Goal: Information Seeking & Learning: Learn about a topic

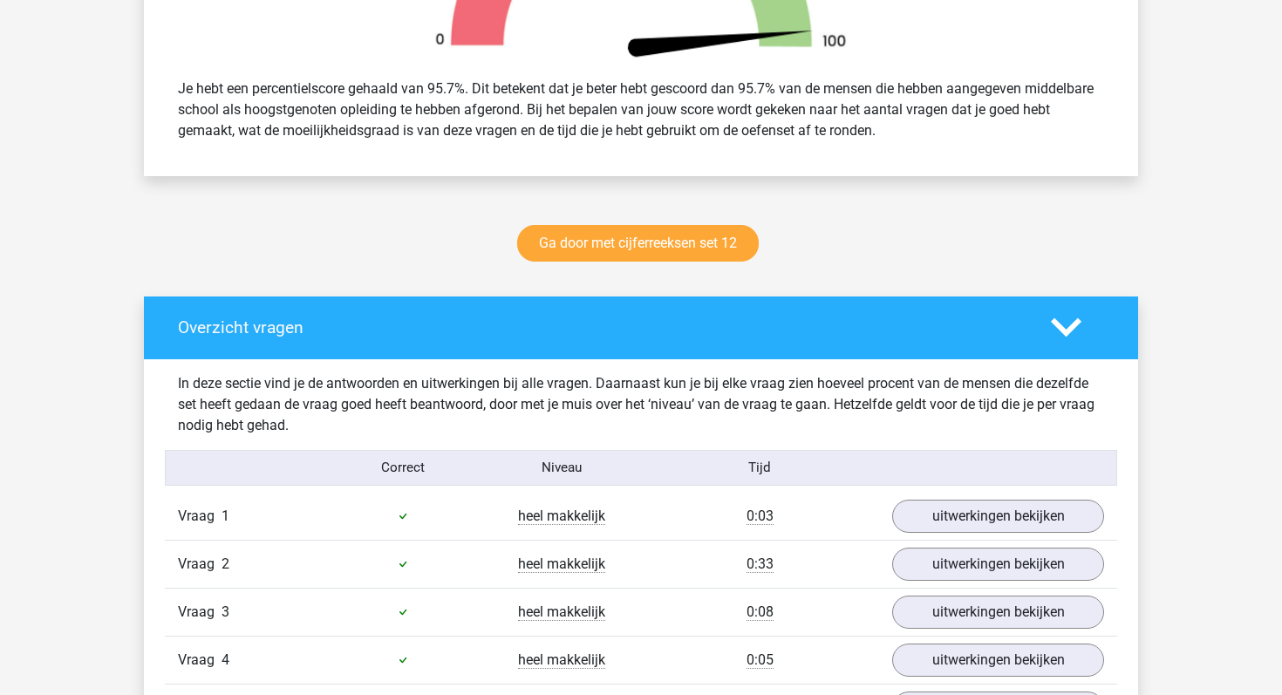
scroll to position [173, 0]
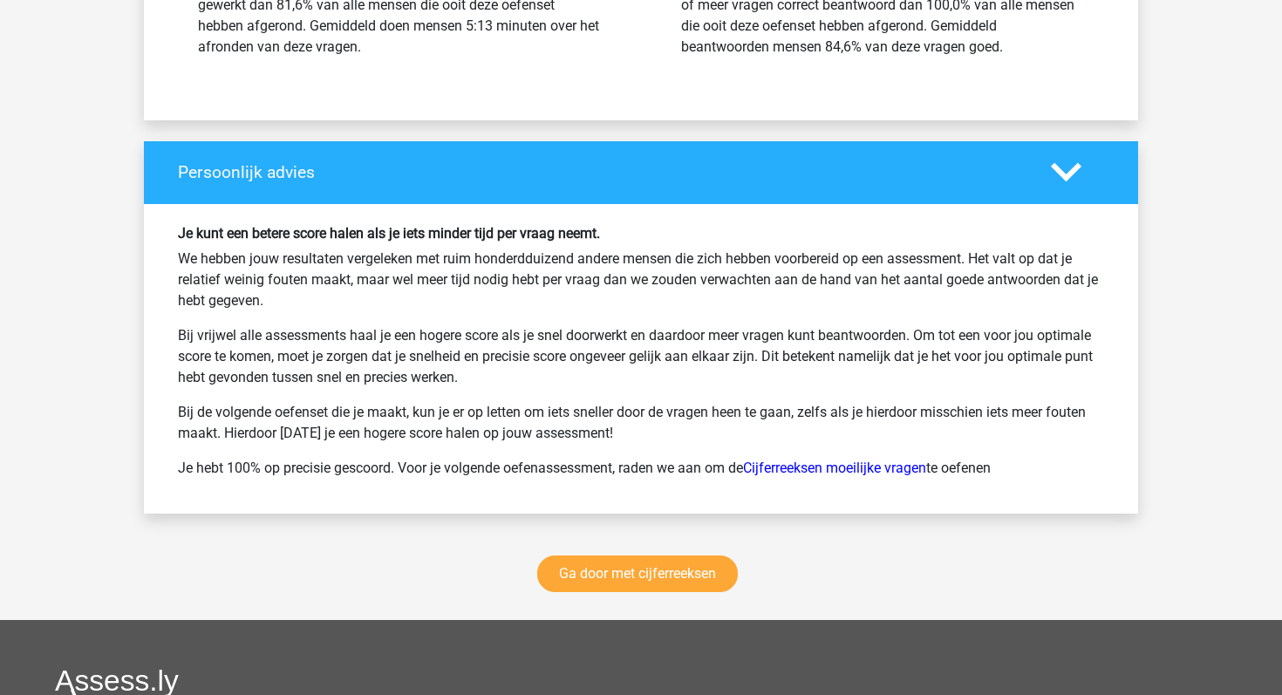
scroll to position [2429, 0]
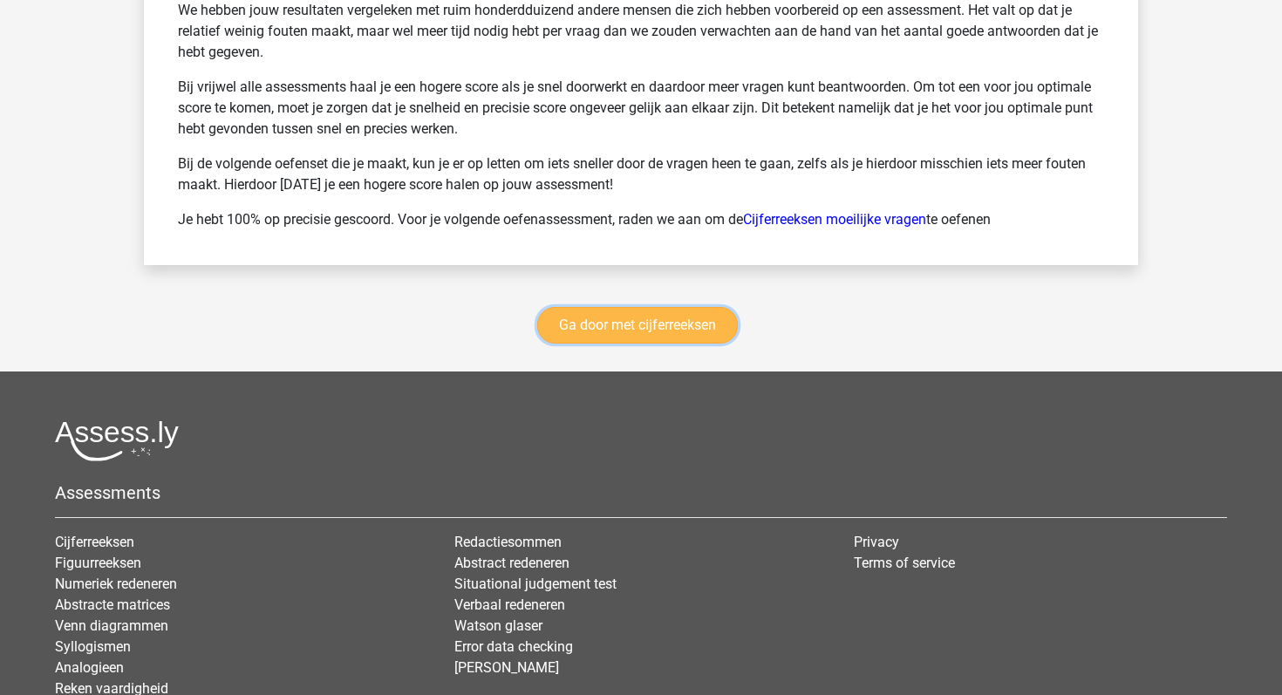
click at [586, 330] on link "Ga door met cijferreeksen" at bounding box center [637, 325] width 201 height 37
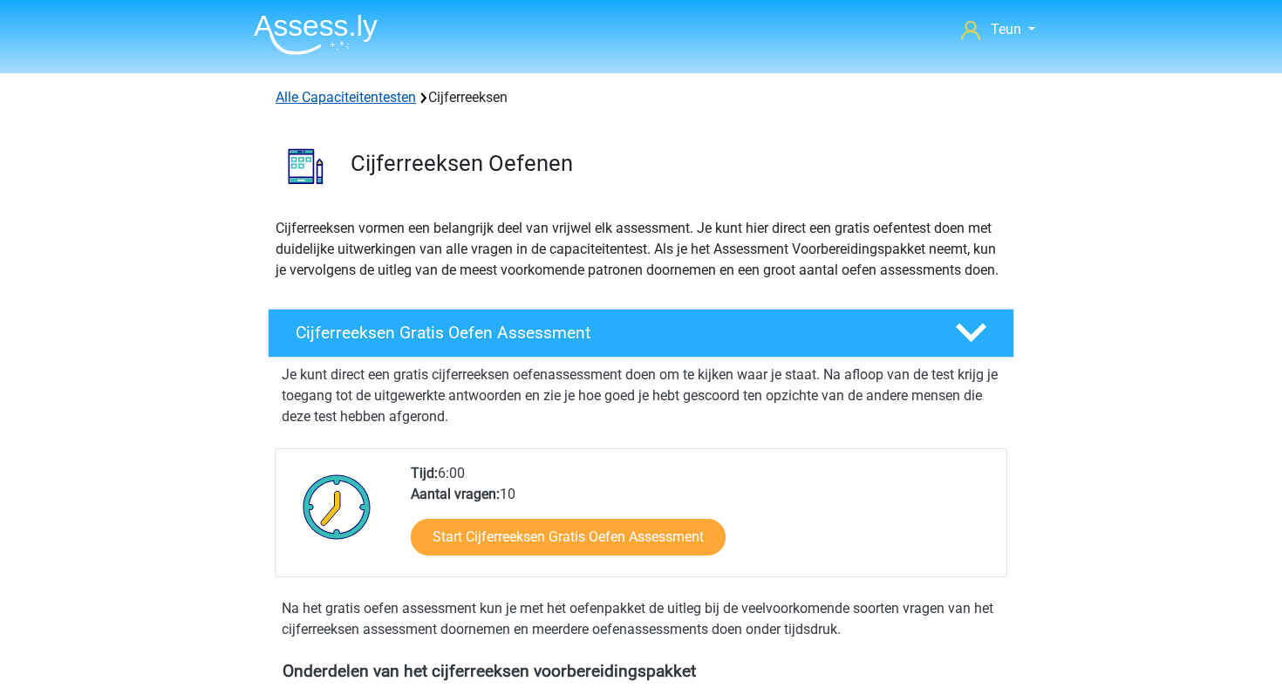
click at [296, 98] on link "Alle Capaciteitentesten" at bounding box center [346, 97] width 140 height 17
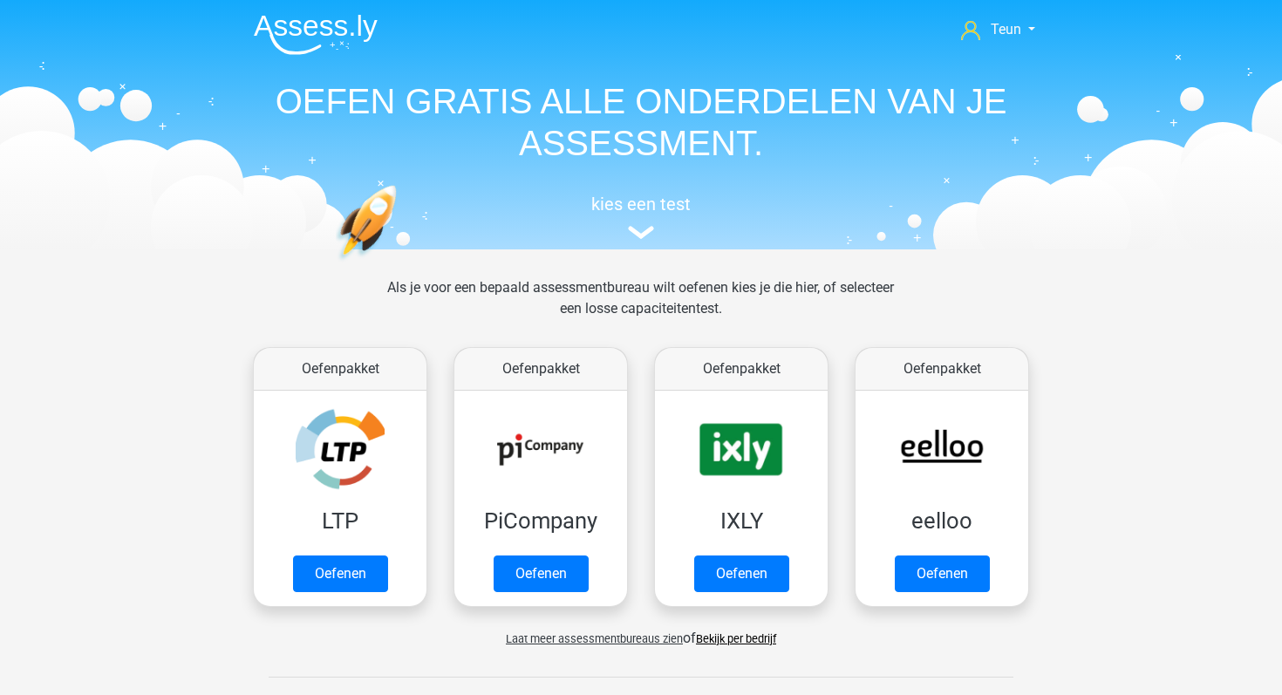
scroll to position [741, 0]
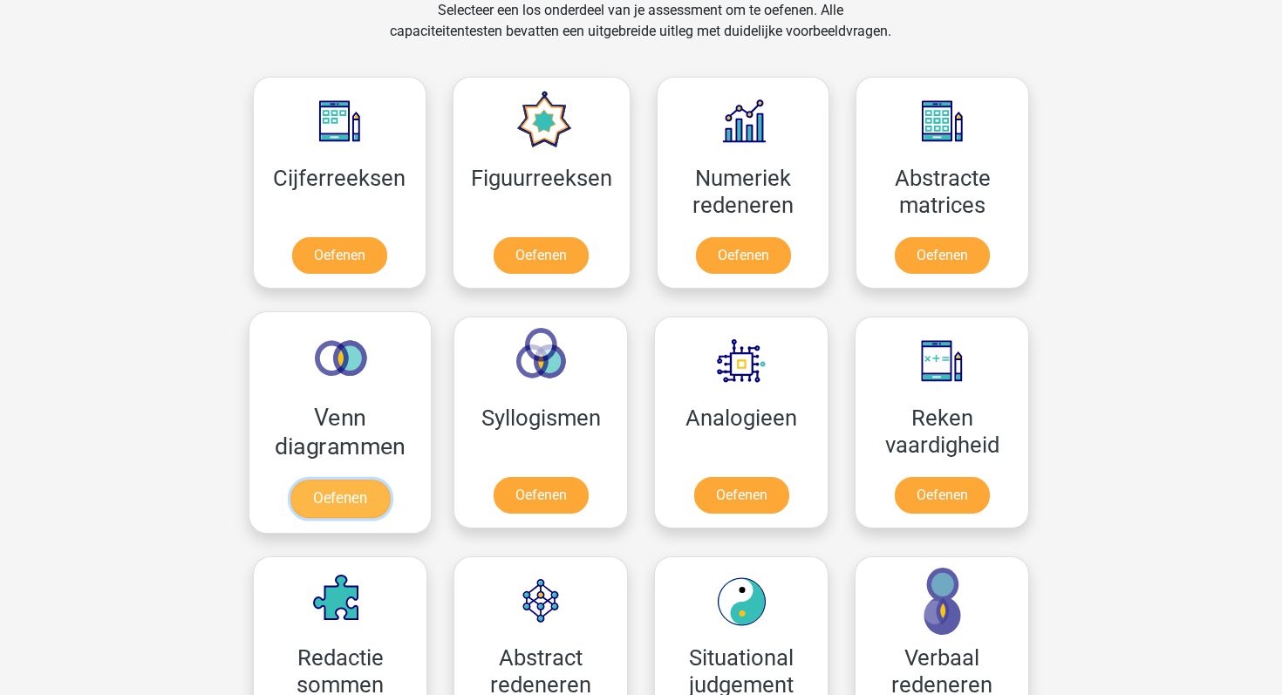
click at [380, 480] on link "Oefenen" at bounding box center [339, 499] width 99 height 38
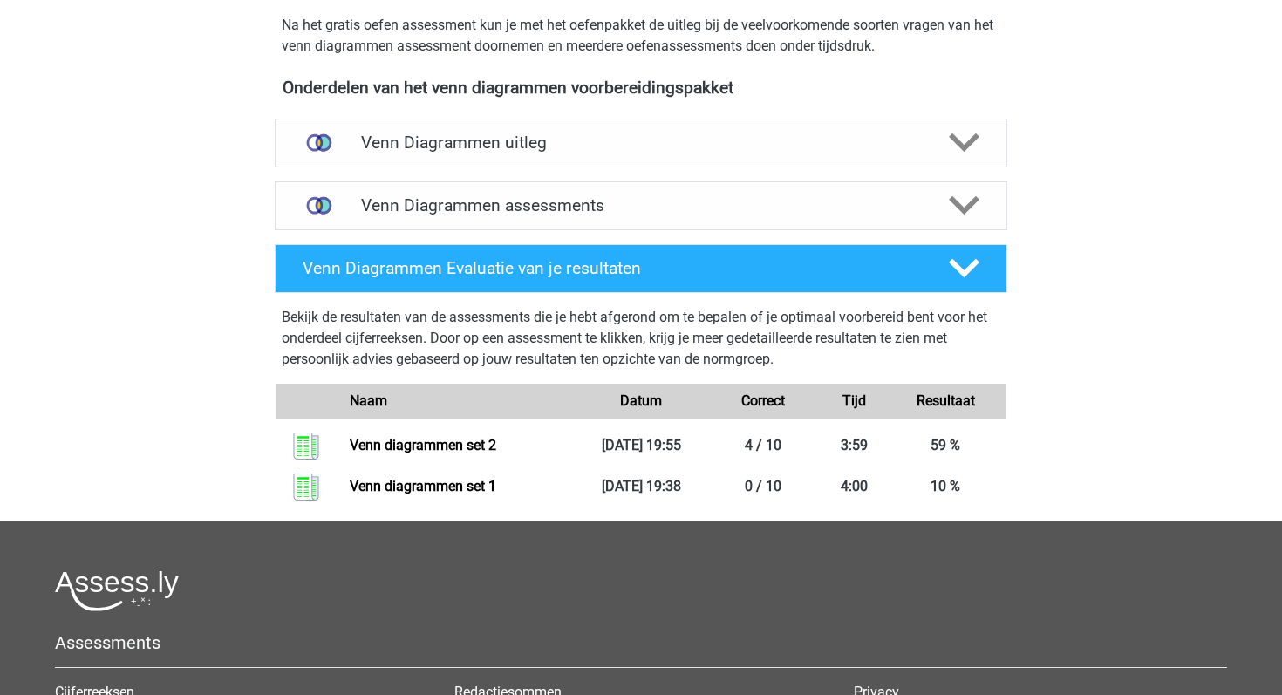
scroll to position [580, 0]
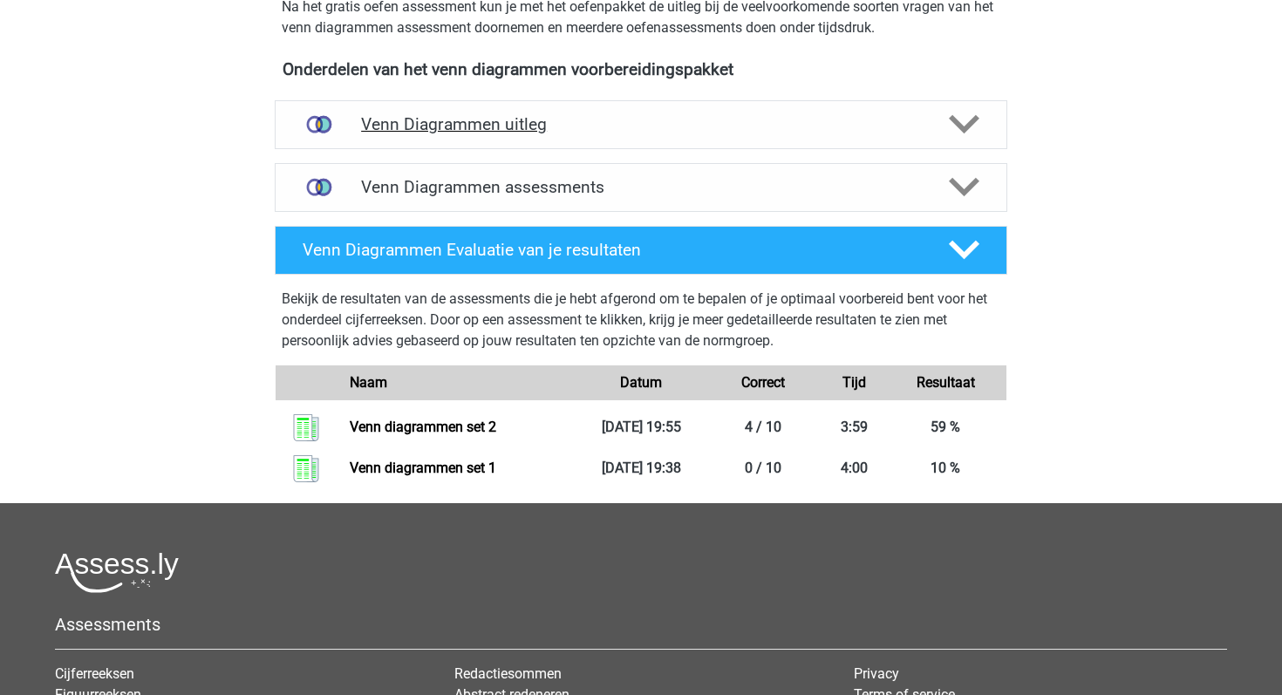
click at [849, 142] on div "Venn Diagrammen uitleg" at bounding box center [641, 124] width 732 height 49
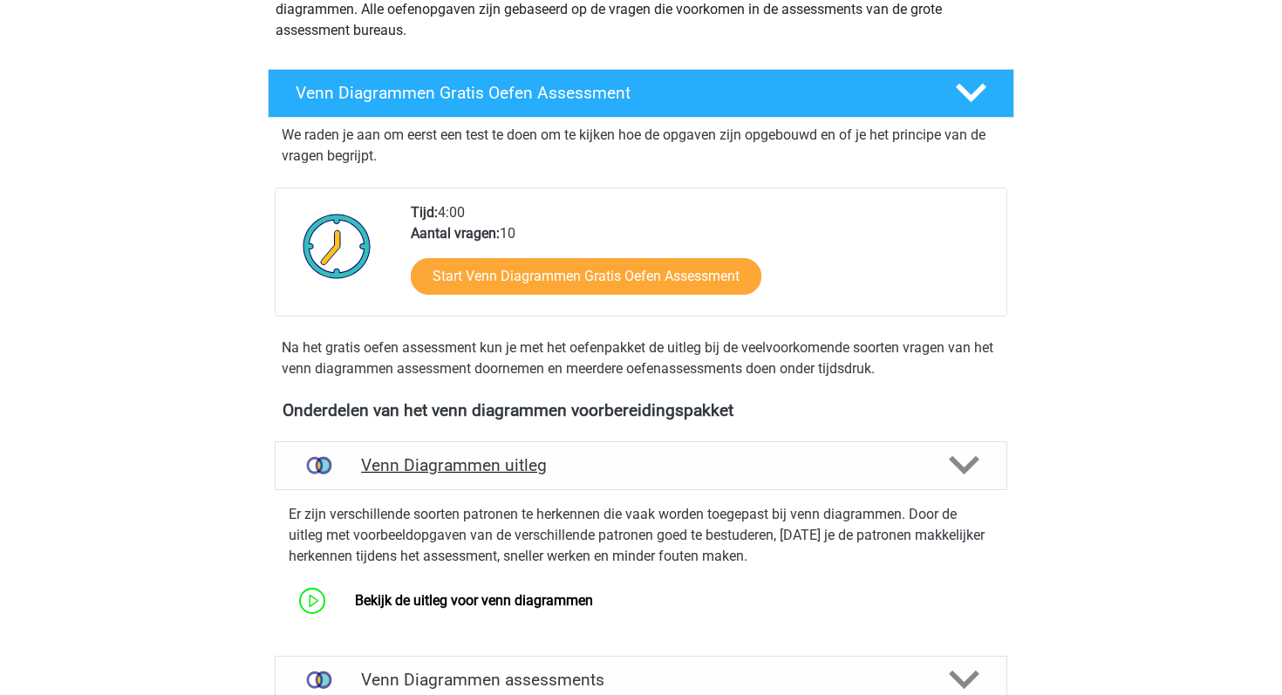
scroll to position [165, 0]
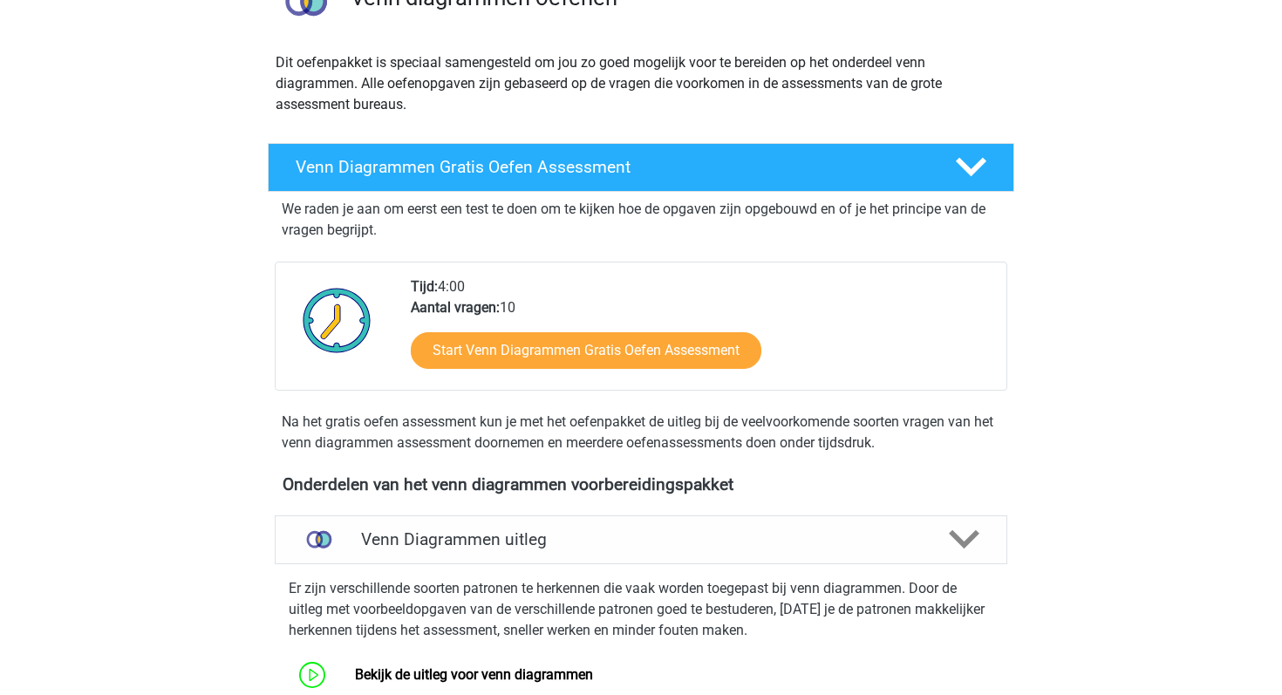
click at [617, 327] on div "Start Venn Diagrammen Gratis Oefen Assessment" at bounding box center [702, 353] width 582 height 71
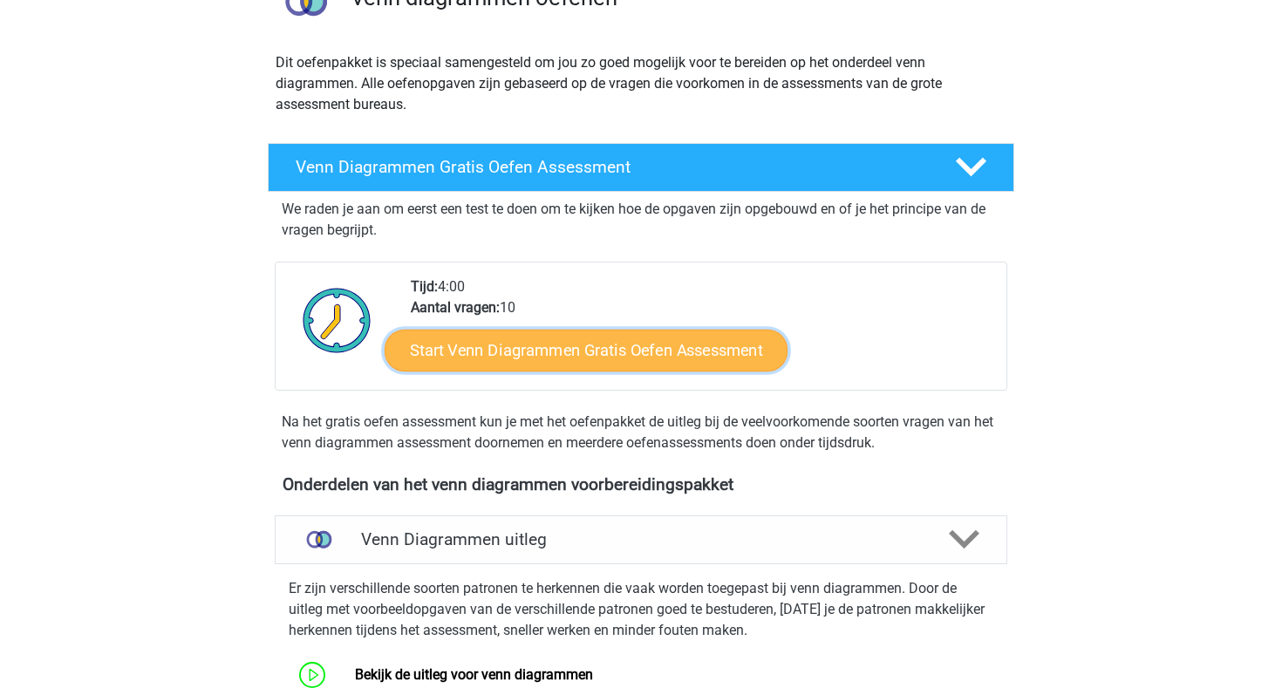
click at [620, 333] on link "Start Venn Diagrammen Gratis Oefen Assessment" at bounding box center [586, 351] width 403 height 42
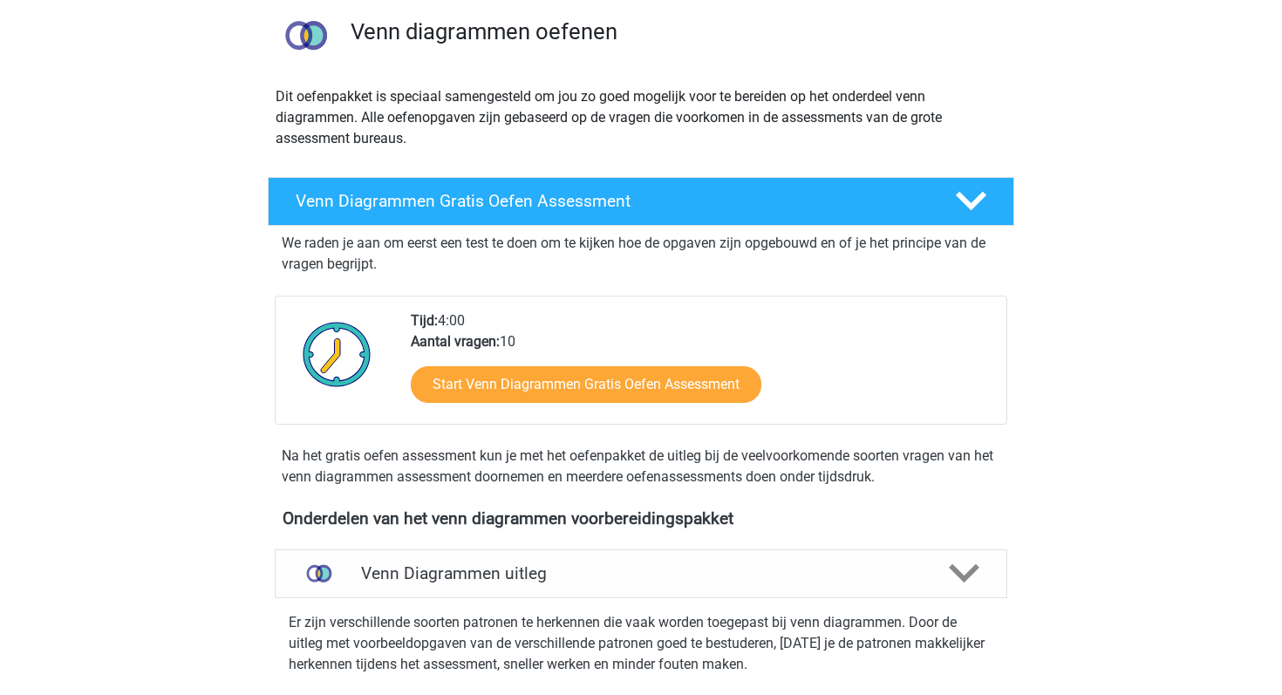
scroll to position [0, 0]
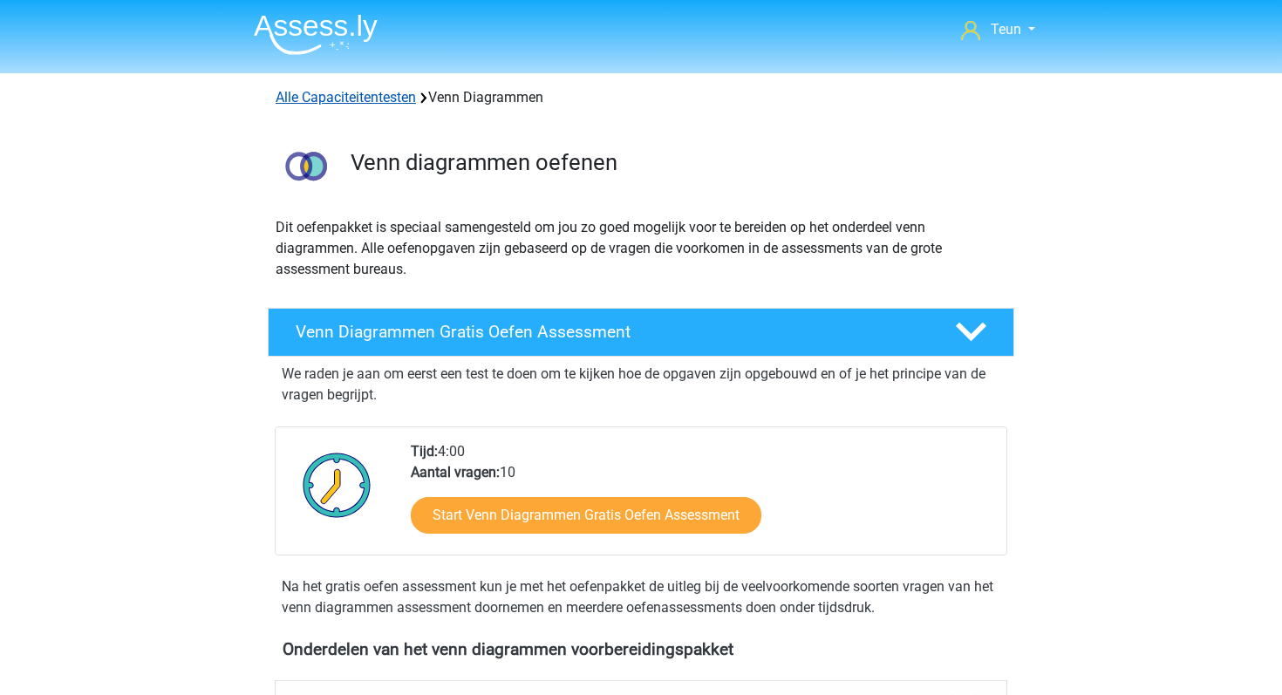
click at [288, 99] on link "Alle Capaciteitentesten" at bounding box center [346, 97] width 140 height 17
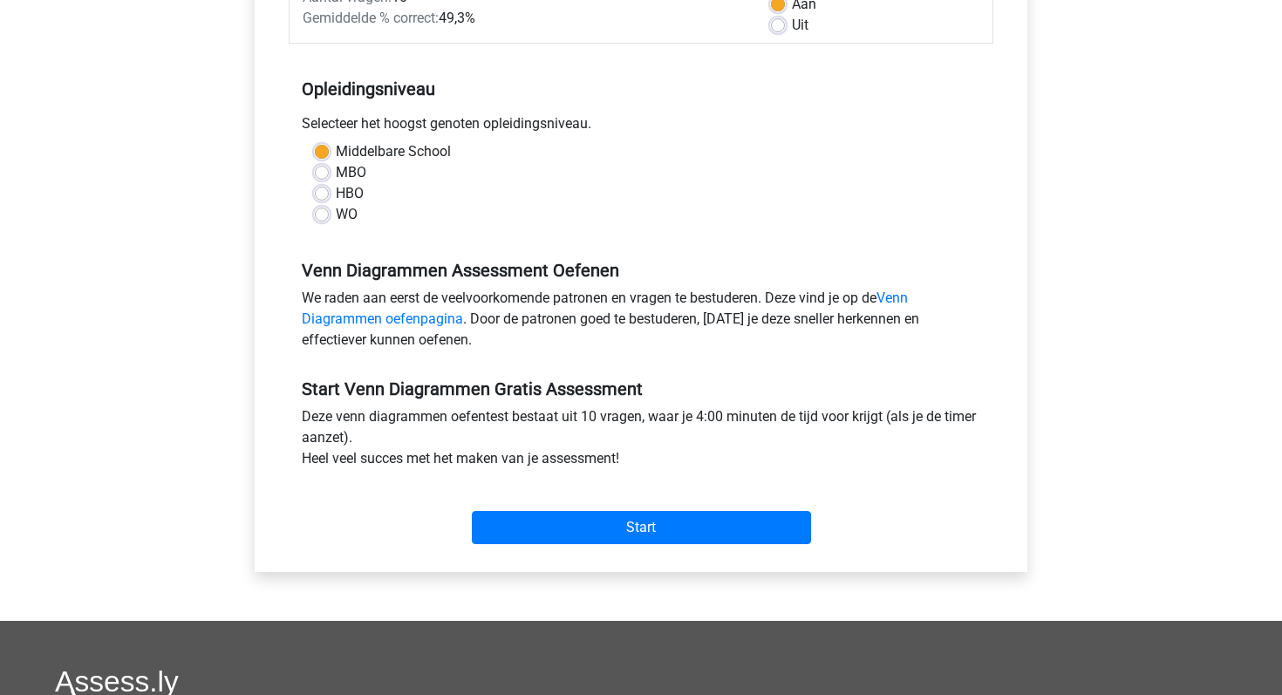
scroll to position [311, 0]
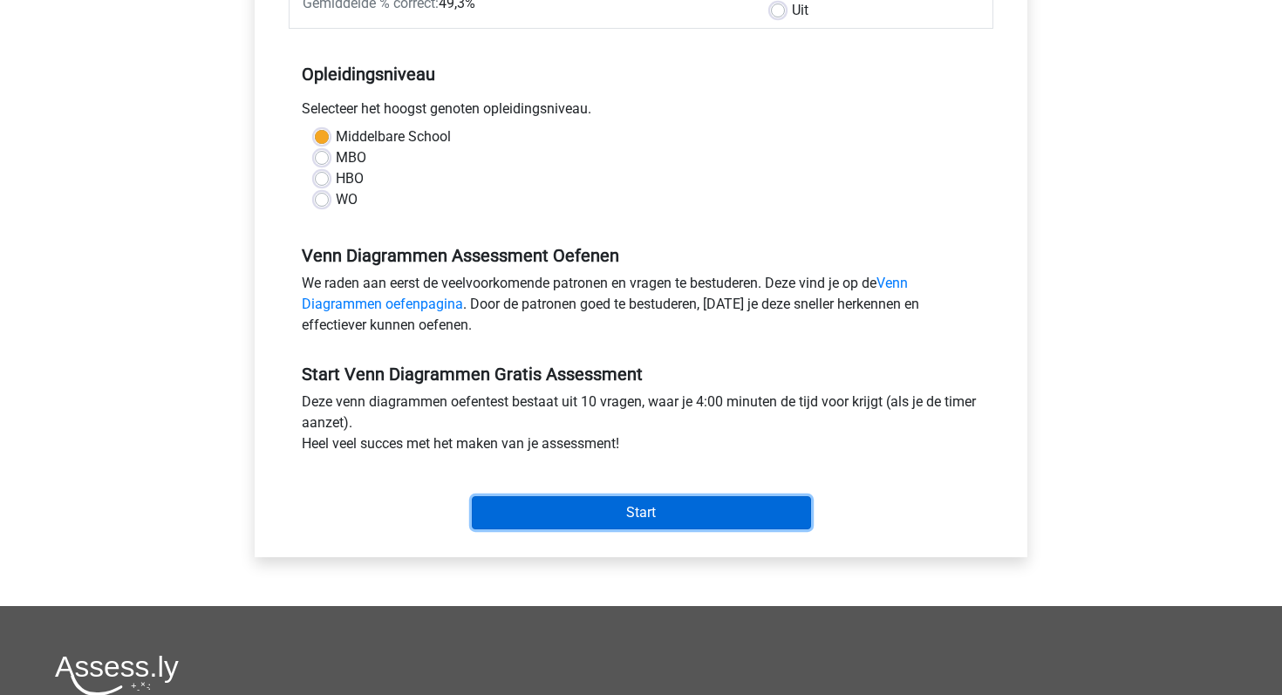
click at [672, 520] on input "Start" at bounding box center [641, 512] width 339 height 33
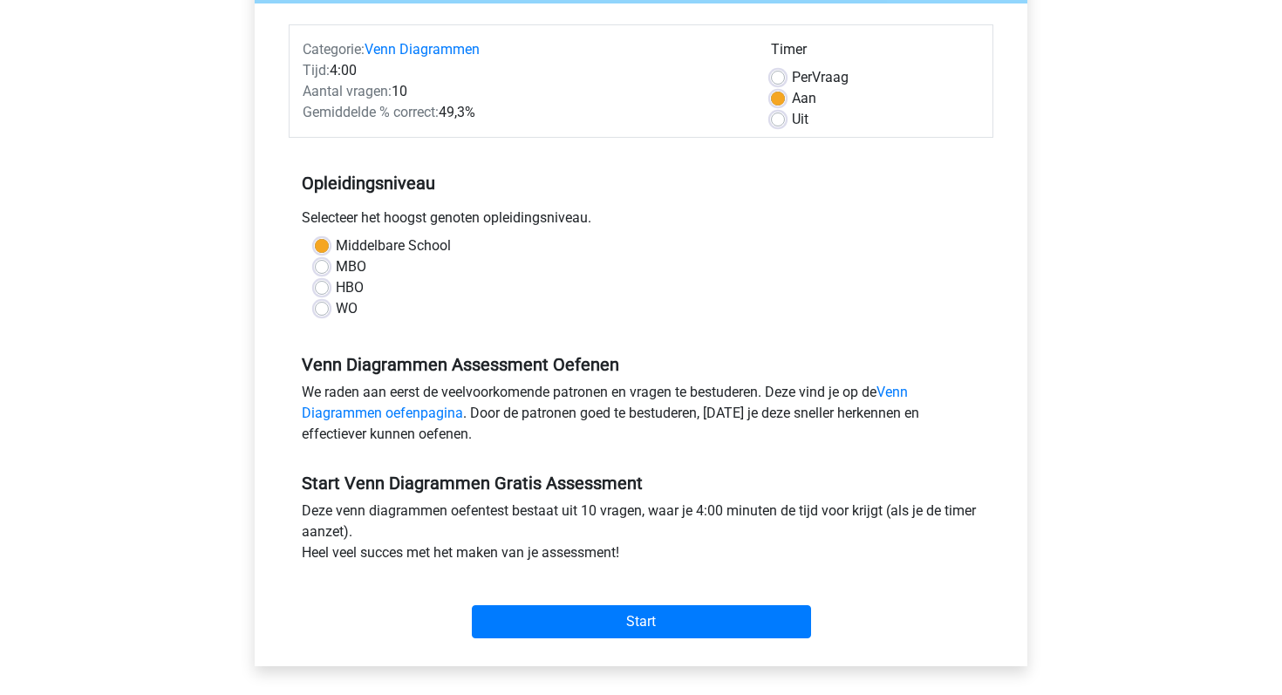
scroll to position [0, 0]
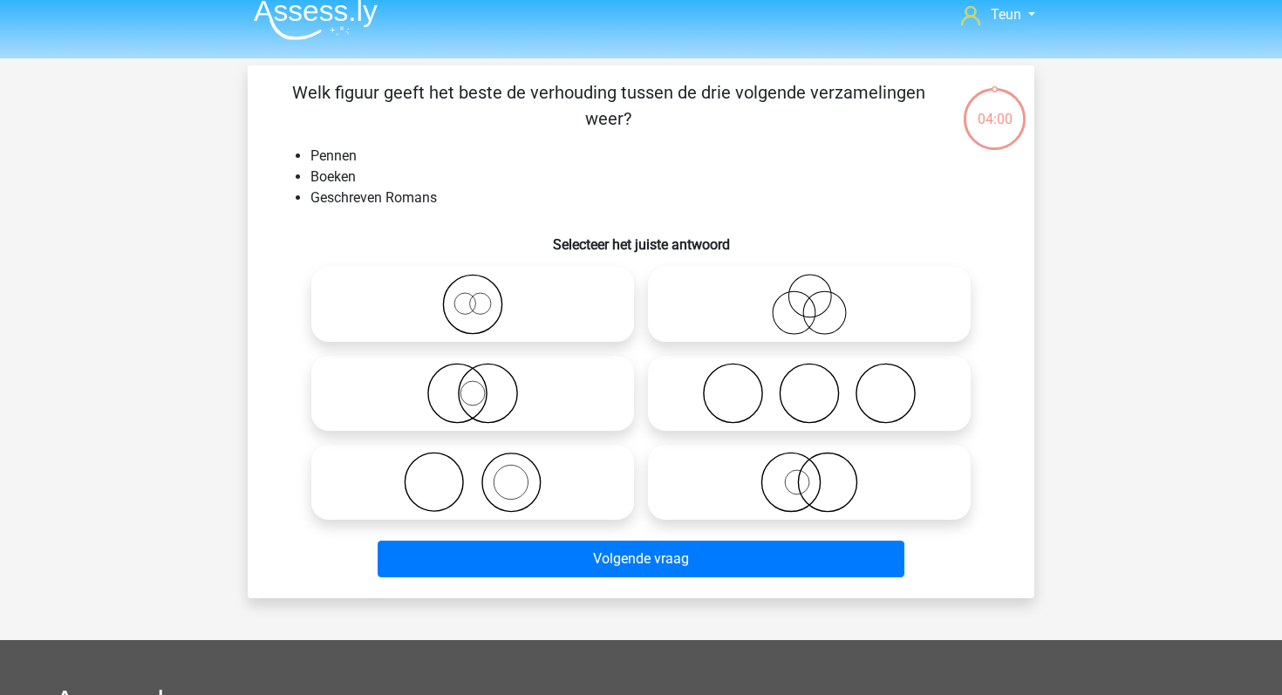
scroll to position [9, 0]
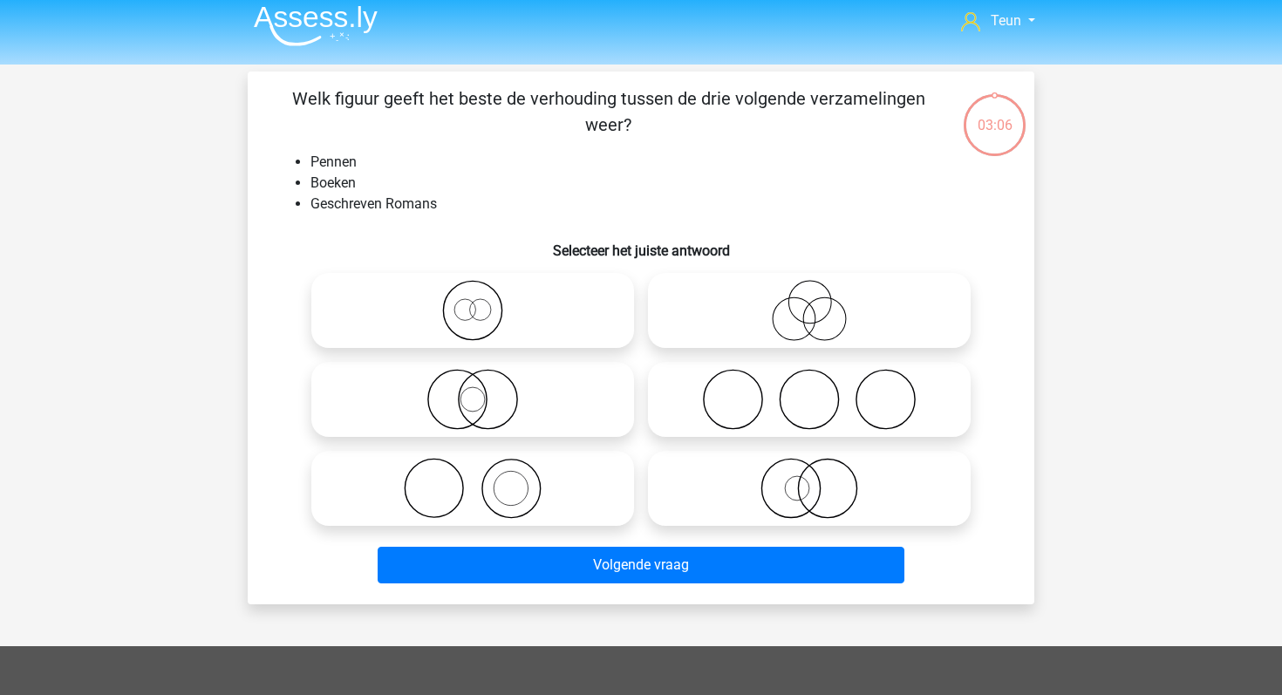
click at [472, 482] on icon at bounding box center [472, 488] width 309 height 61
click at [473, 480] on input "radio" at bounding box center [478, 473] width 11 height 11
radio input "true"
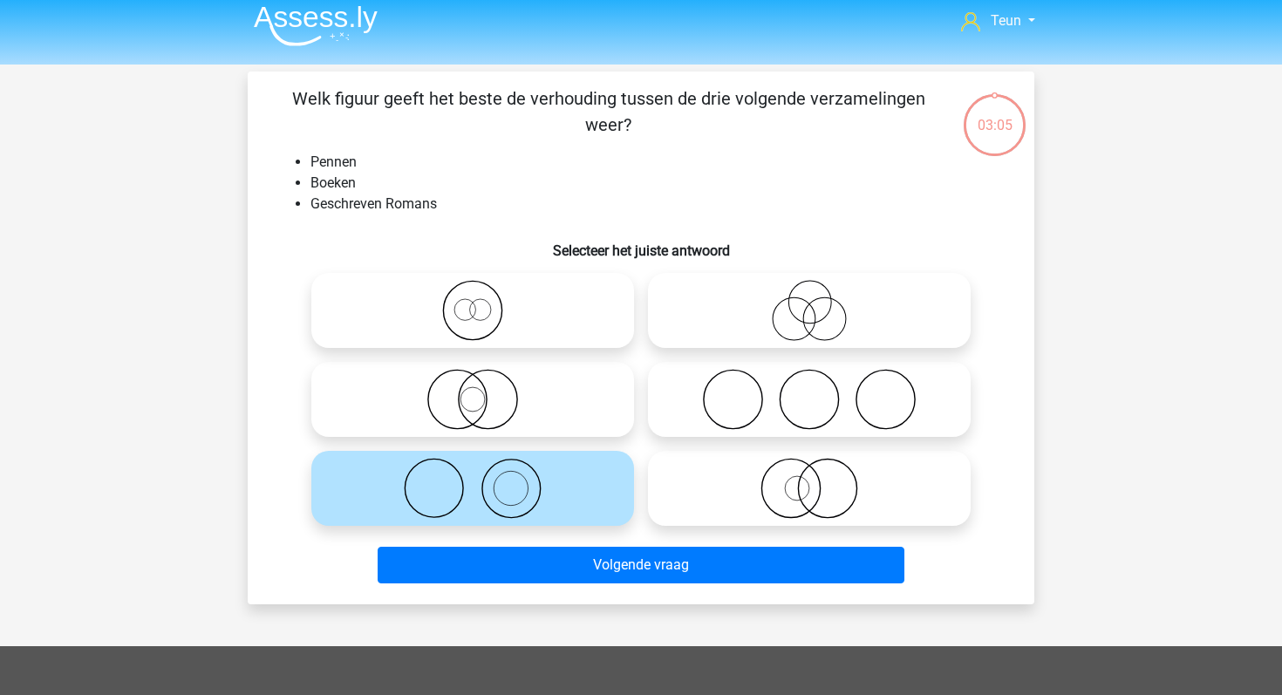
click at [495, 496] on circle at bounding box center [511, 489] width 34 height 34
click at [484, 480] on input "radio" at bounding box center [478, 473] width 11 height 11
click at [530, 203] on li "Geschreven Romans" at bounding box center [658, 204] width 696 height 21
click at [447, 228] on h6 "Selecteer het juiste antwoord" at bounding box center [641, 243] width 731 height 31
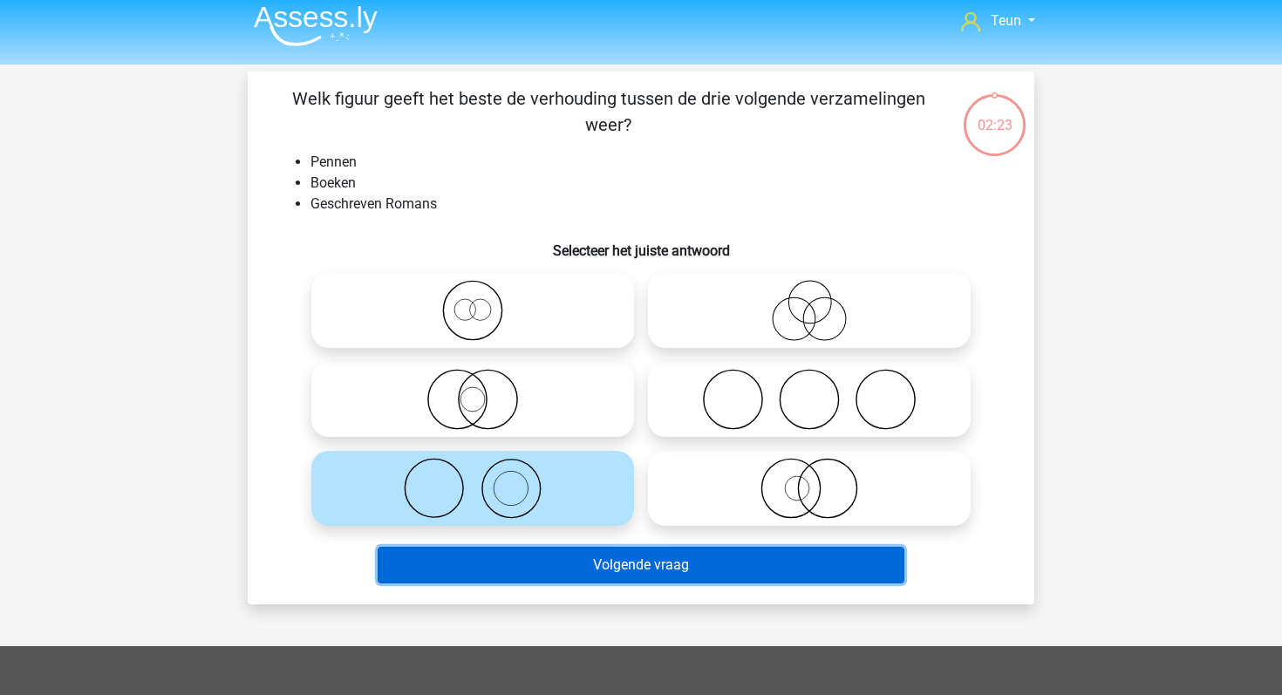
click at [677, 568] on button "Volgende vraag" at bounding box center [642, 565] width 528 height 37
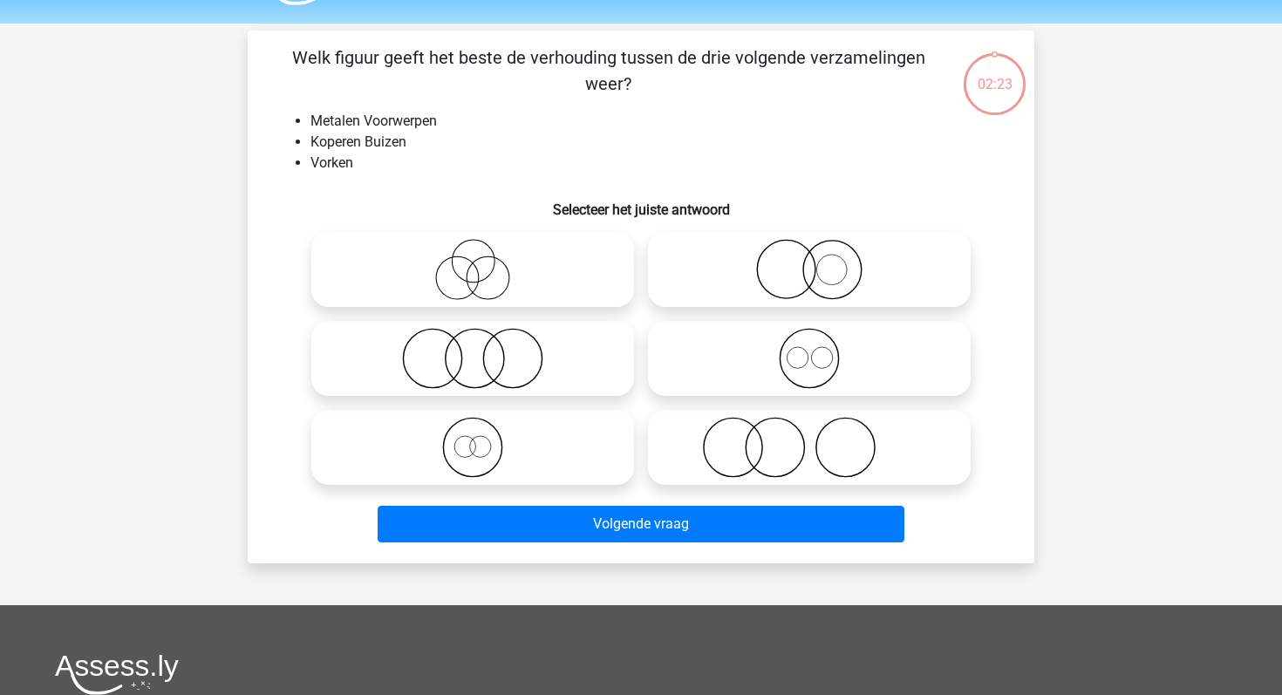
scroll to position [80, 0]
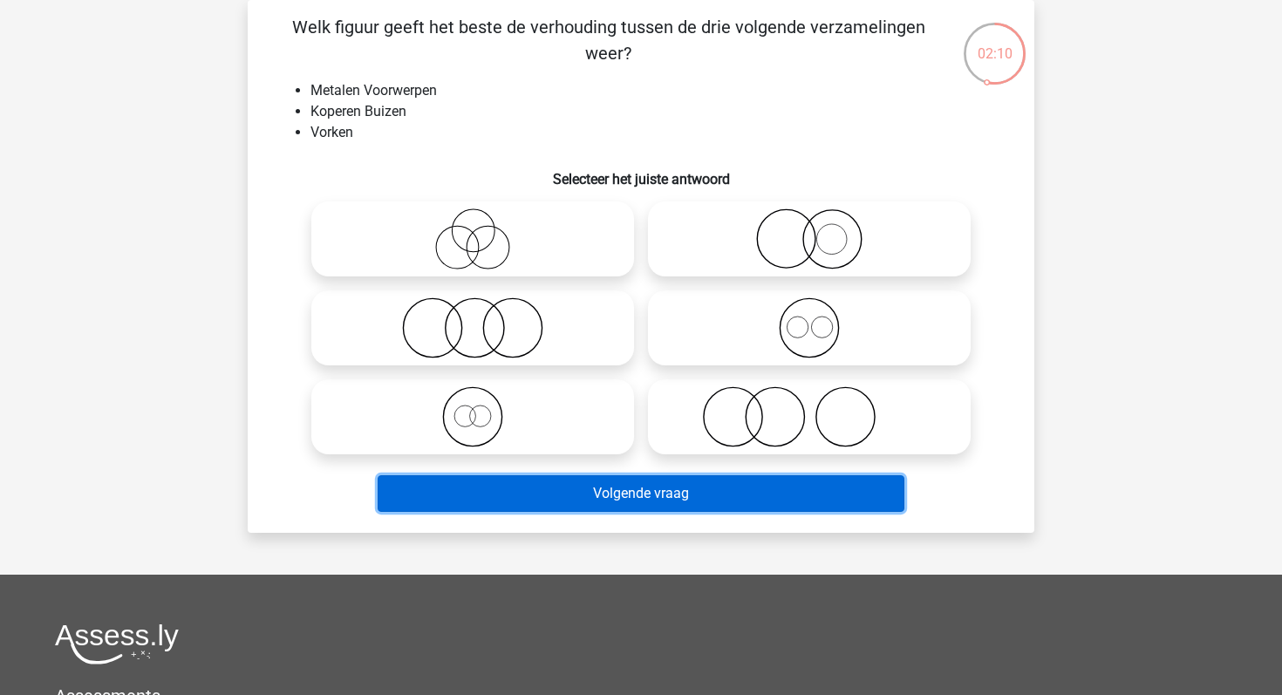
drag, startPoint x: 652, startPoint y: 494, endPoint x: 637, endPoint y: 377, distance: 118.8
click at [637, 376] on div "Welk figuur geeft het beste de verhouding tussen de drie volgende verzamelingen…" at bounding box center [641, 266] width 773 height 505
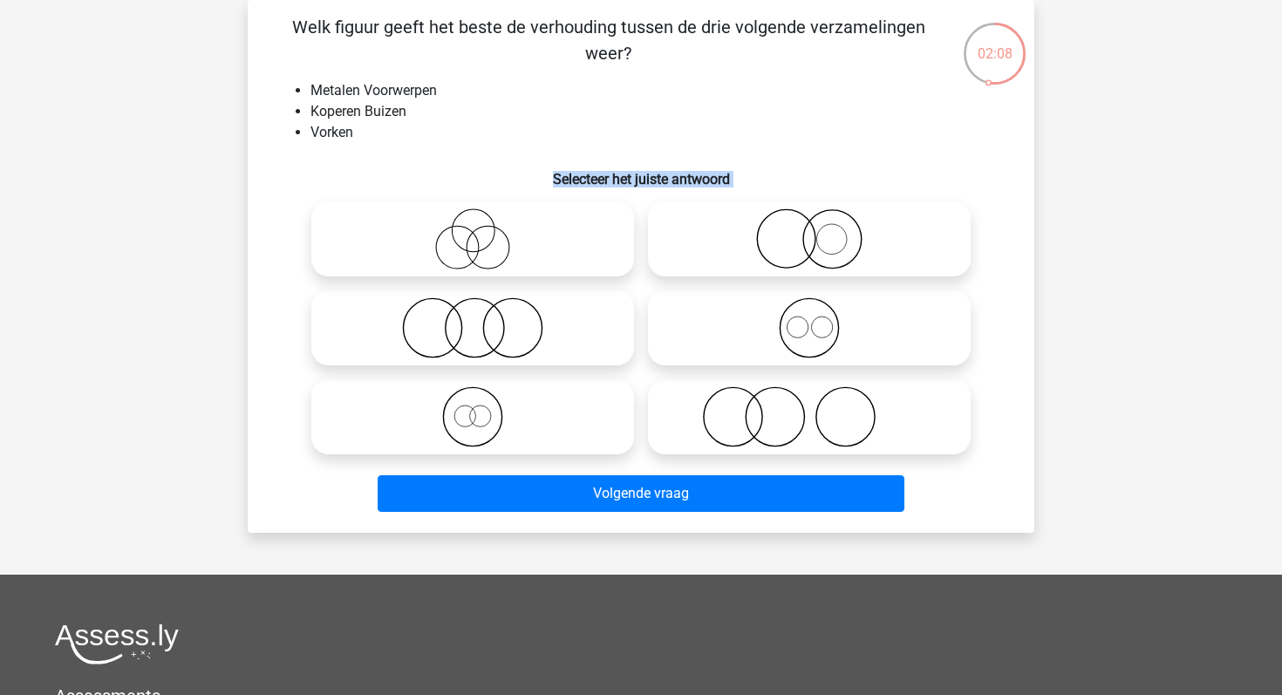
drag, startPoint x: 619, startPoint y: 258, endPoint x: 639, endPoint y: 154, distance: 105.7
click at [639, 154] on div "Welk figuur geeft het beste de verhouding tussen de drie volgende verzamelingen…" at bounding box center [641, 266] width 773 height 505
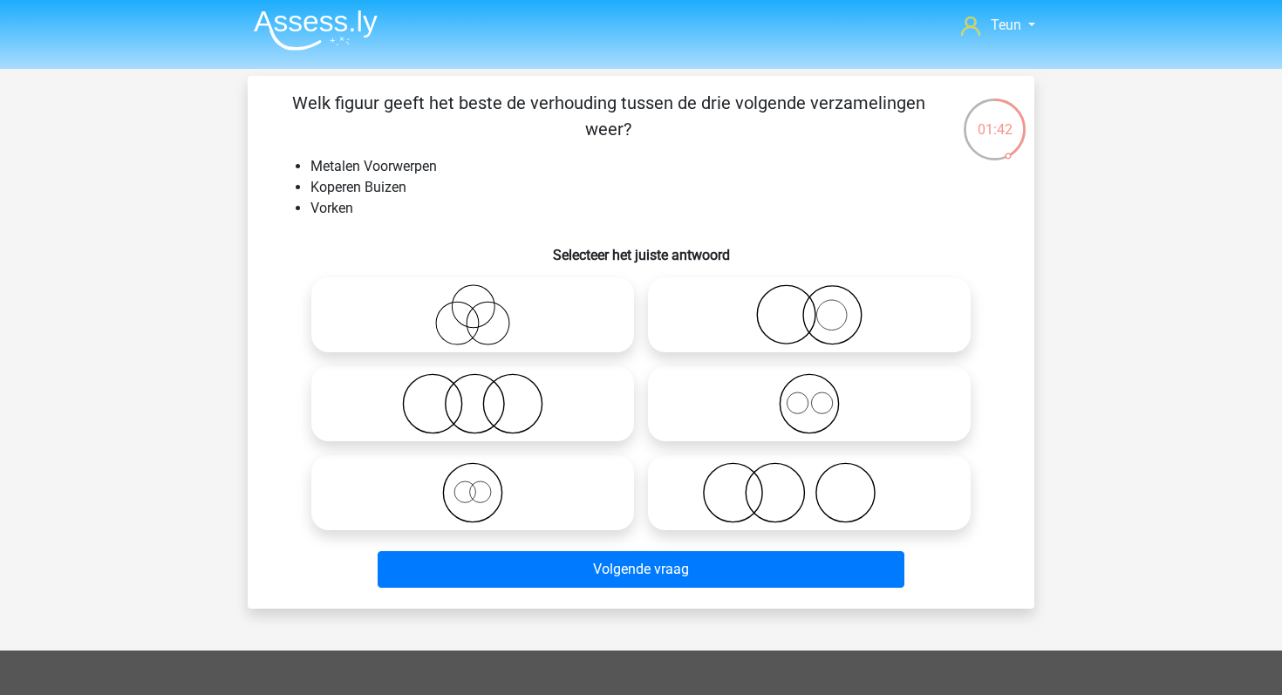
scroll to position [0, 0]
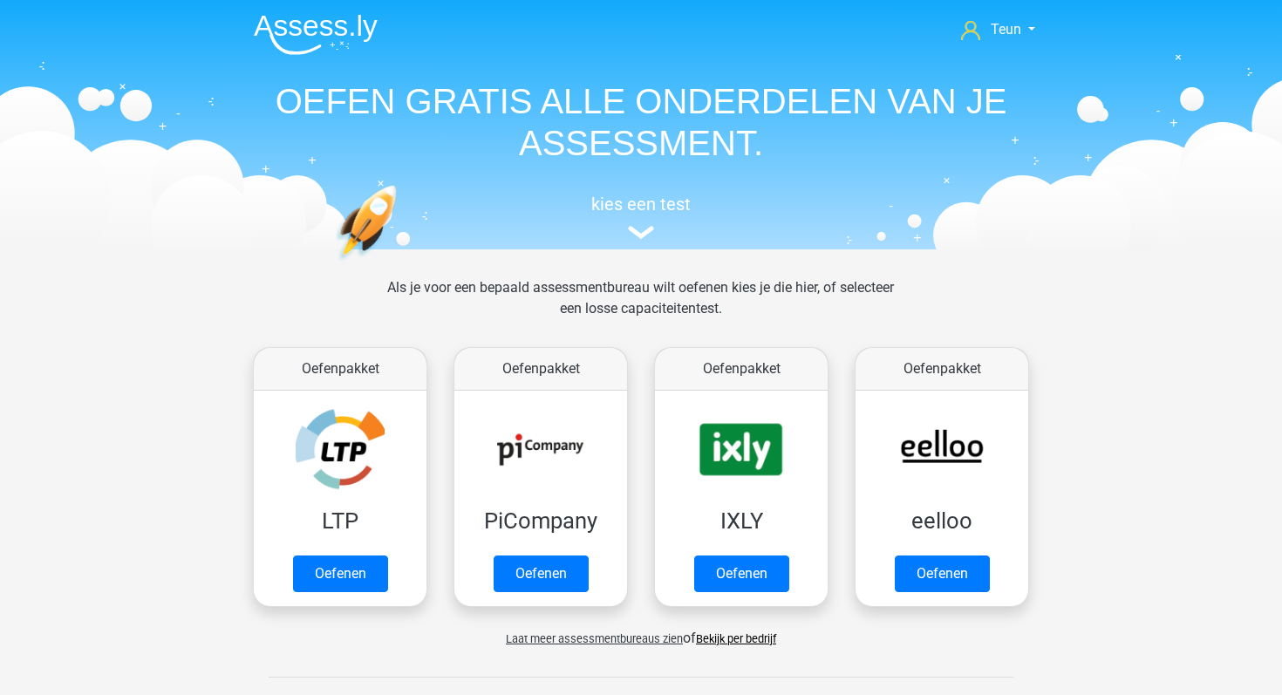
scroll to position [741, 0]
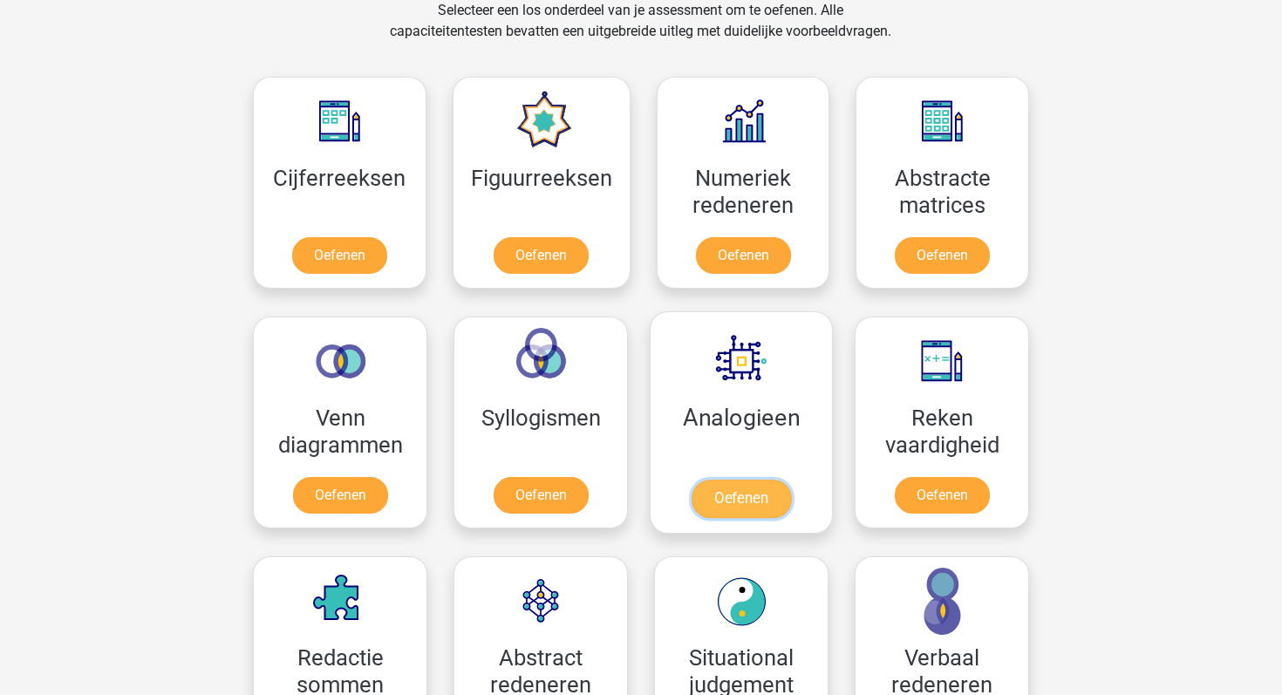
click at [691, 480] on link "Oefenen" at bounding box center [740, 499] width 99 height 38
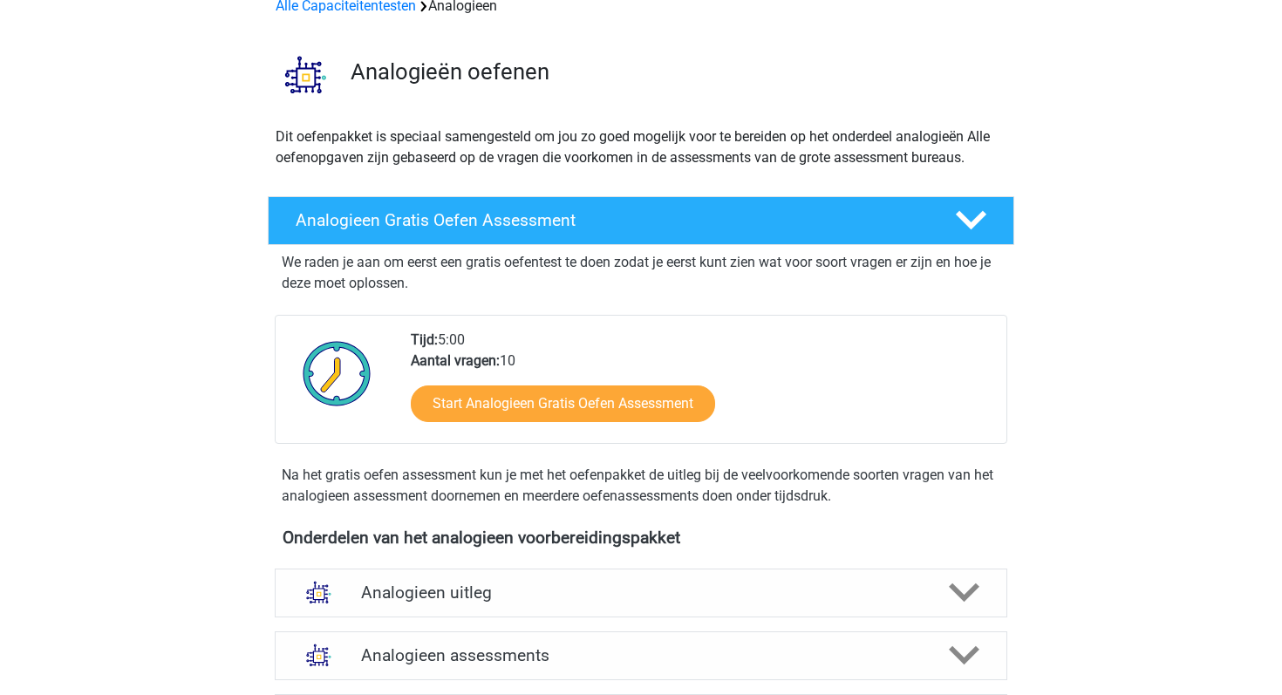
scroll to position [92, 0]
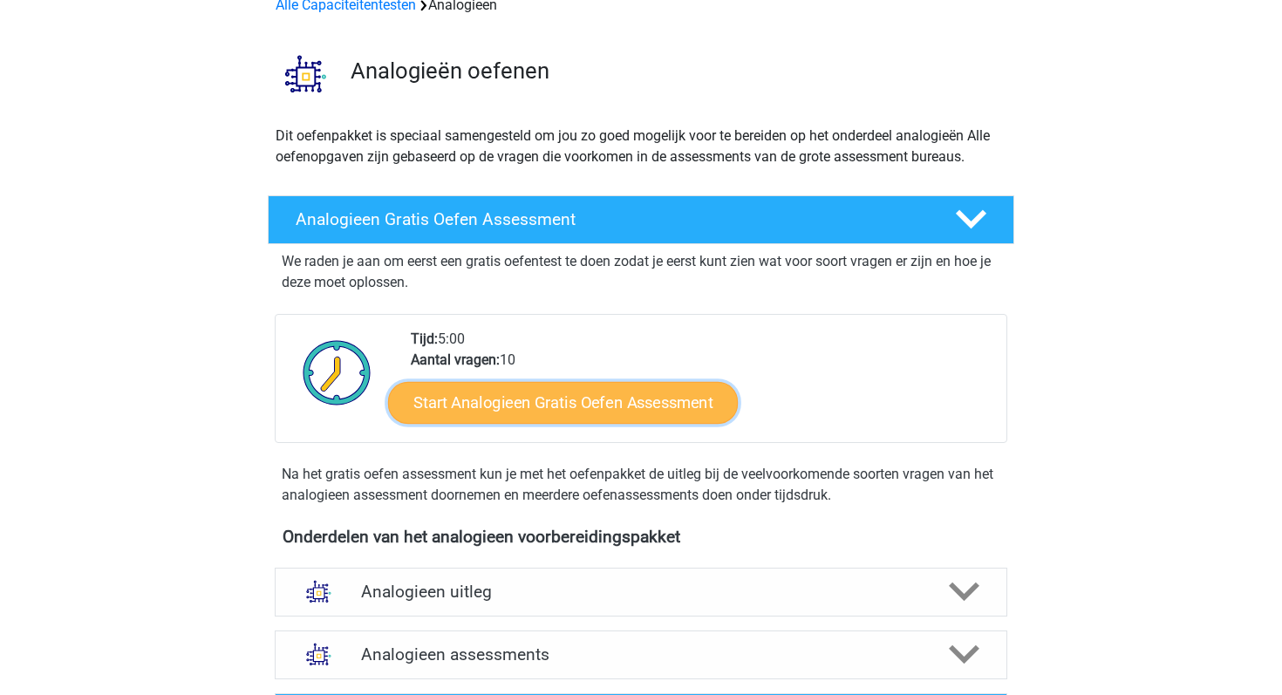
click at [608, 399] on link "Start Analogieen Gratis Oefen Assessment" at bounding box center [563, 402] width 350 height 42
click at [537, 405] on link "Start Analogieen Gratis Oefen Assessment" at bounding box center [563, 402] width 350 height 42
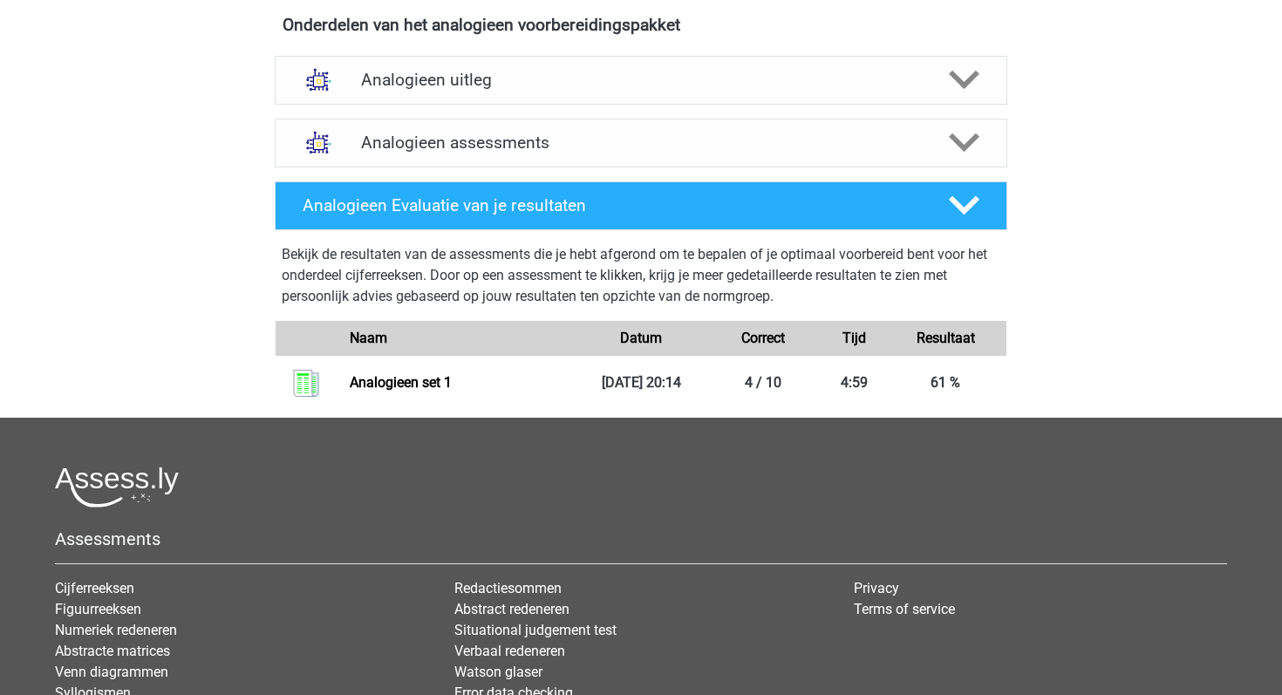
scroll to position [630, 0]
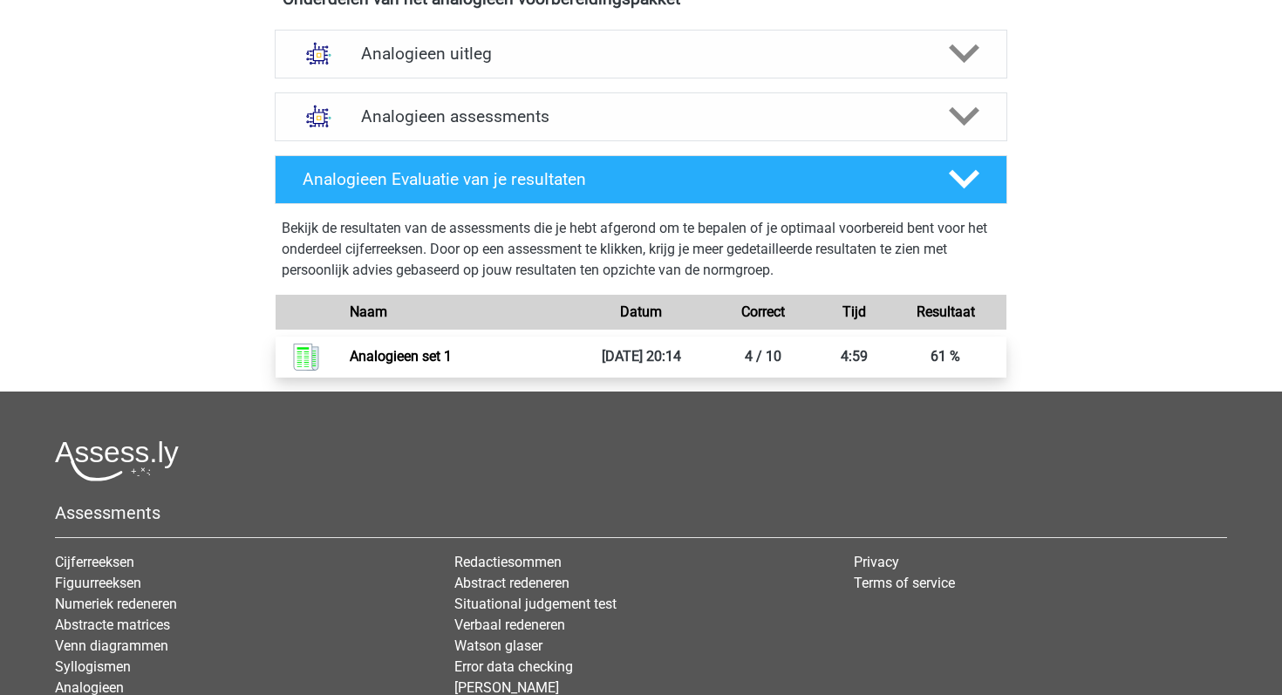
click at [424, 362] on link "Analogieen set 1" at bounding box center [401, 356] width 102 height 17
click at [428, 353] on link "Analogieen set 1" at bounding box center [401, 356] width 102 height 17
click at [389, 362] on link "Analogieen set 1" at bounding box center [401, 356] width 102 height 17
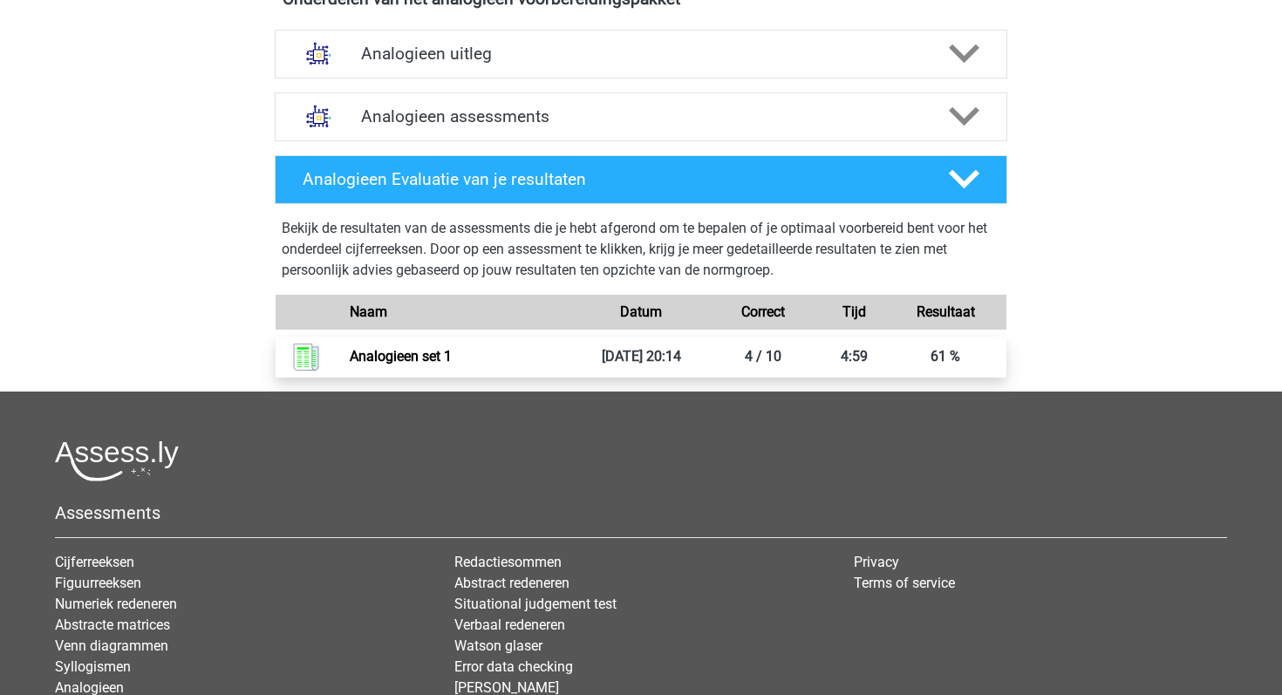
click at [350, 359] on link "Analogieen set 1" at bounding box center [401, 356] width 102 height 17
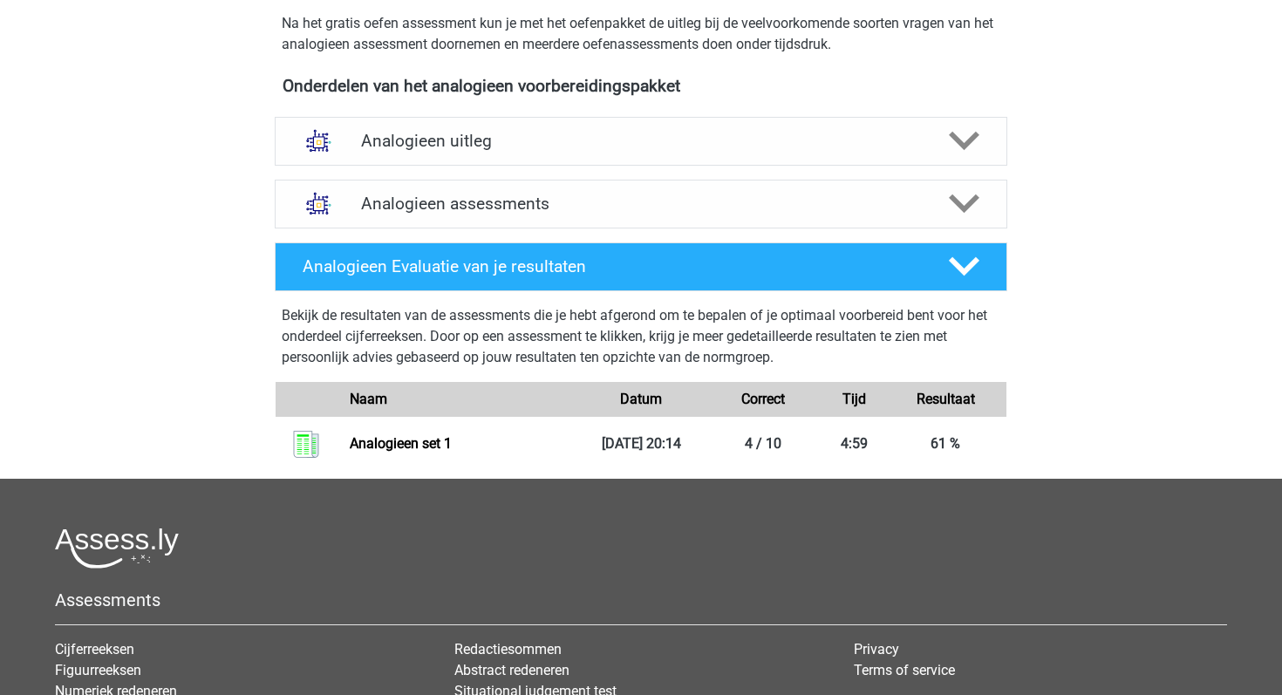
scroll to position [565, 0]
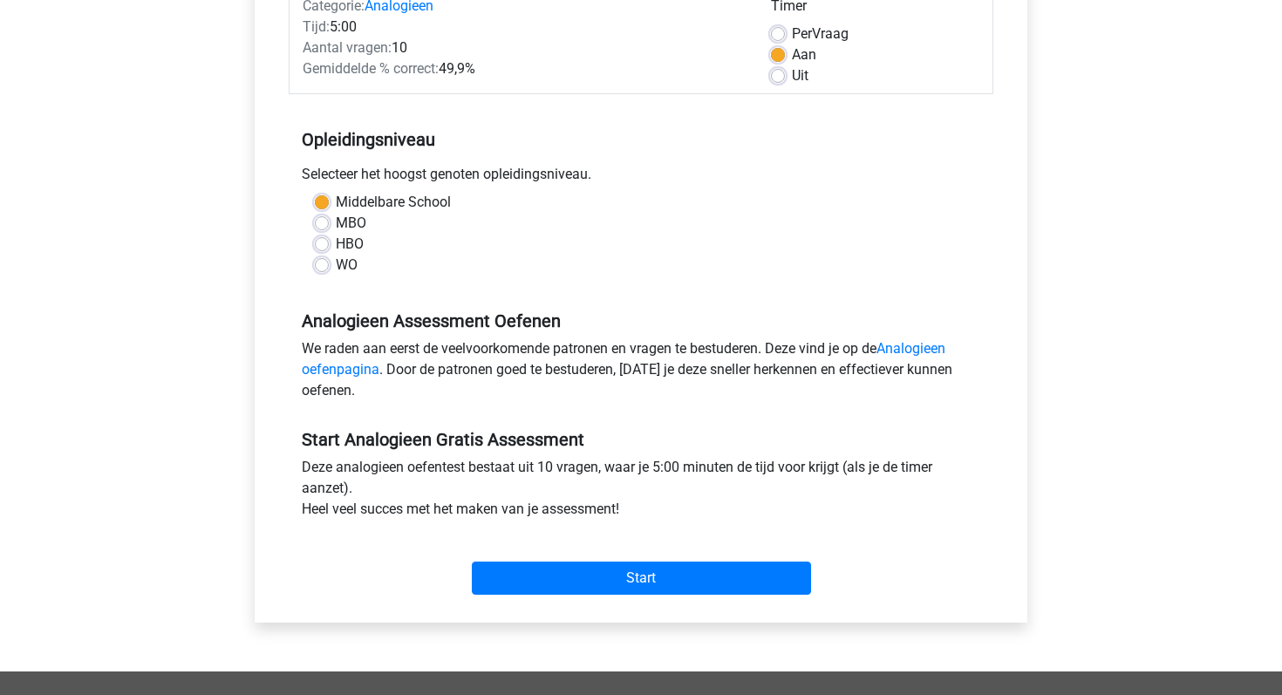
scroll to position [276, 0]
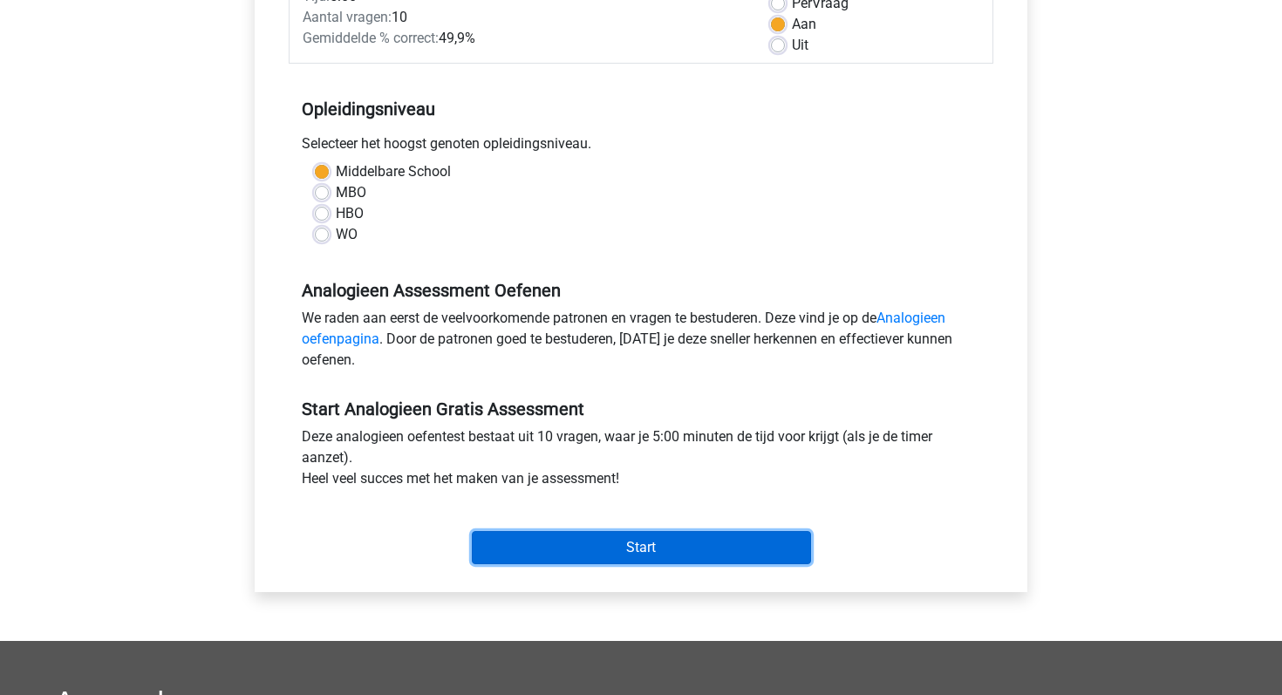
click at [630, 539] on input "Start" at bounding box center [641, 547] width 339 height 33
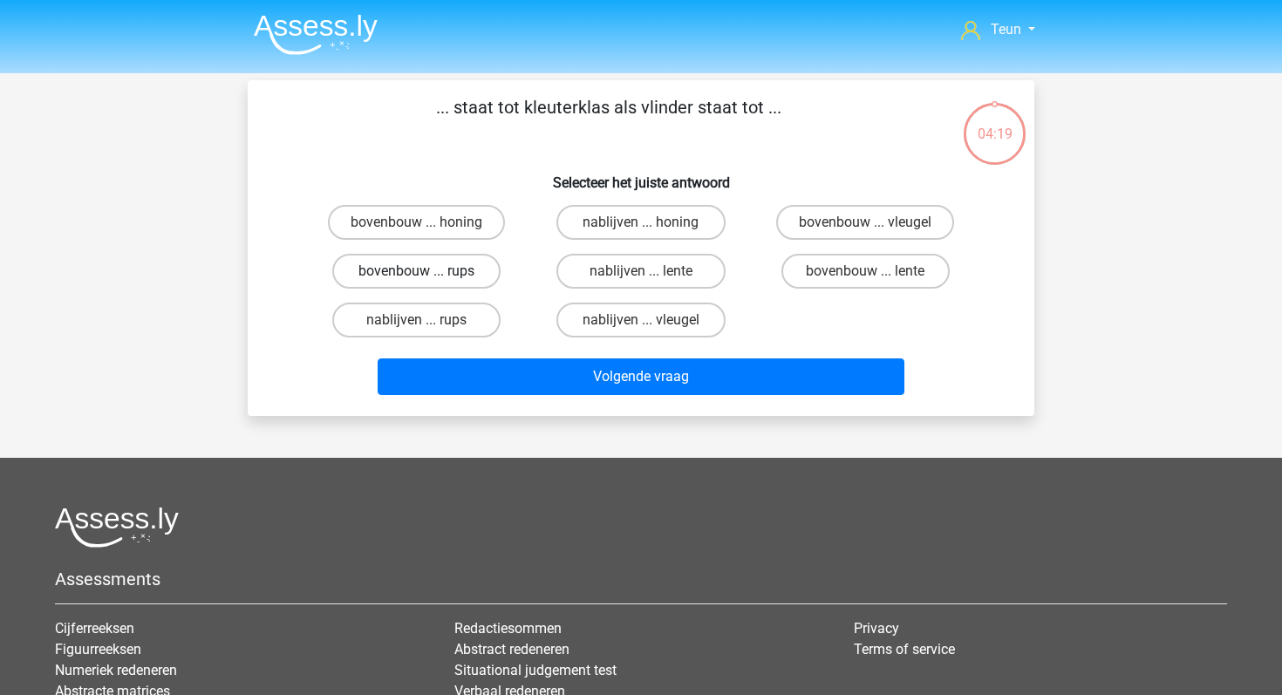
click at [437, 275] on label "bovenbouw ... rups" at bounding box center [416, 271] width 168 height 35
click at [428, 275] on input "bovenbouw ... rups" at bounding box center [422, 276] width 11 height 11
radio input "true"
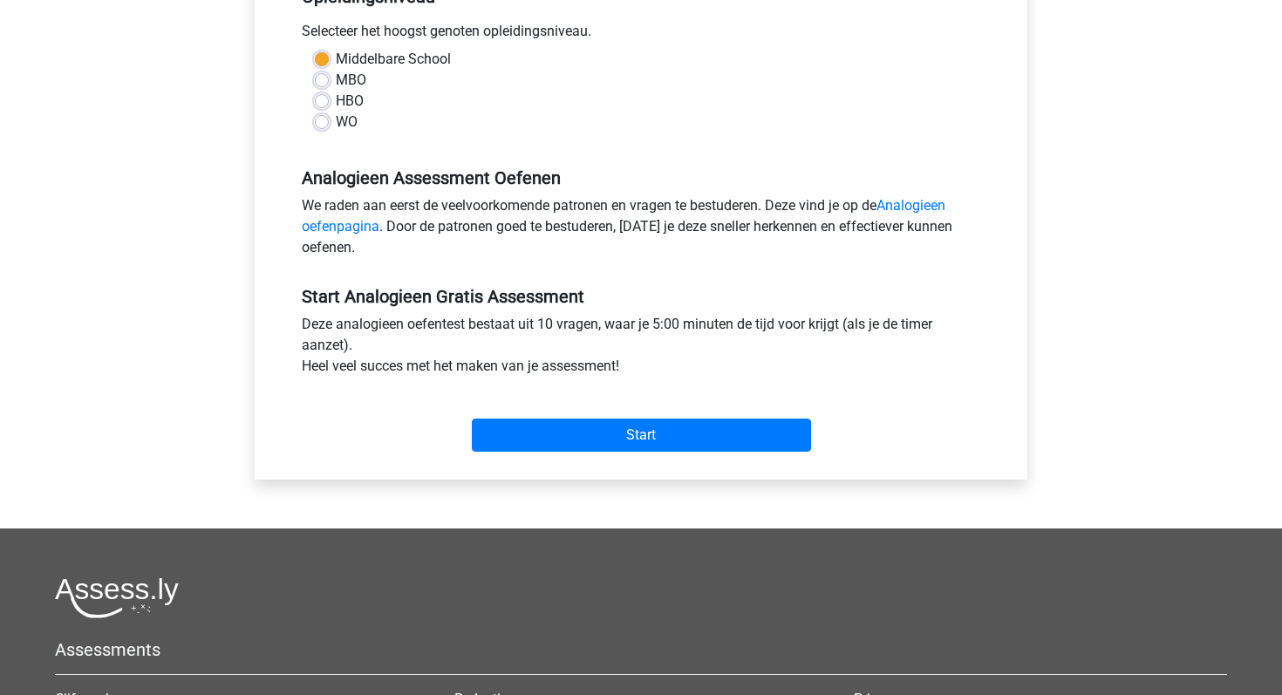
scroll to position [498, 0]
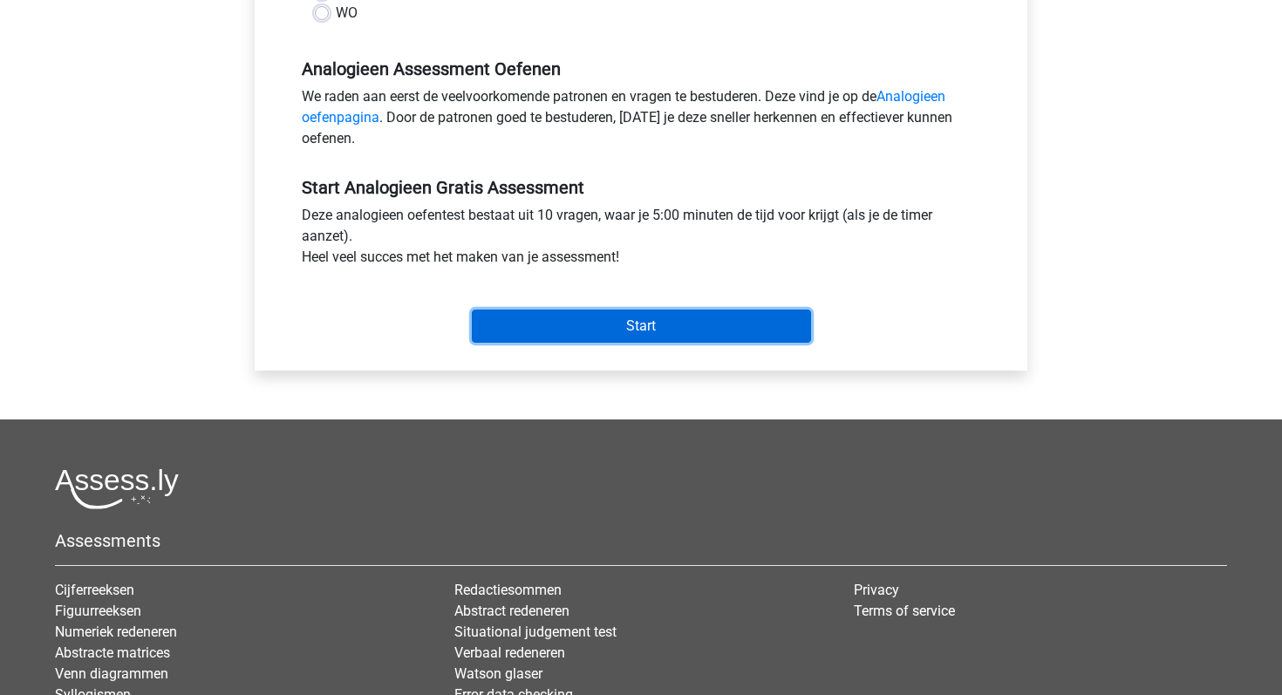
click at [532, 326] on input "Start" at bounding box center [641, 326] width 339 height 33
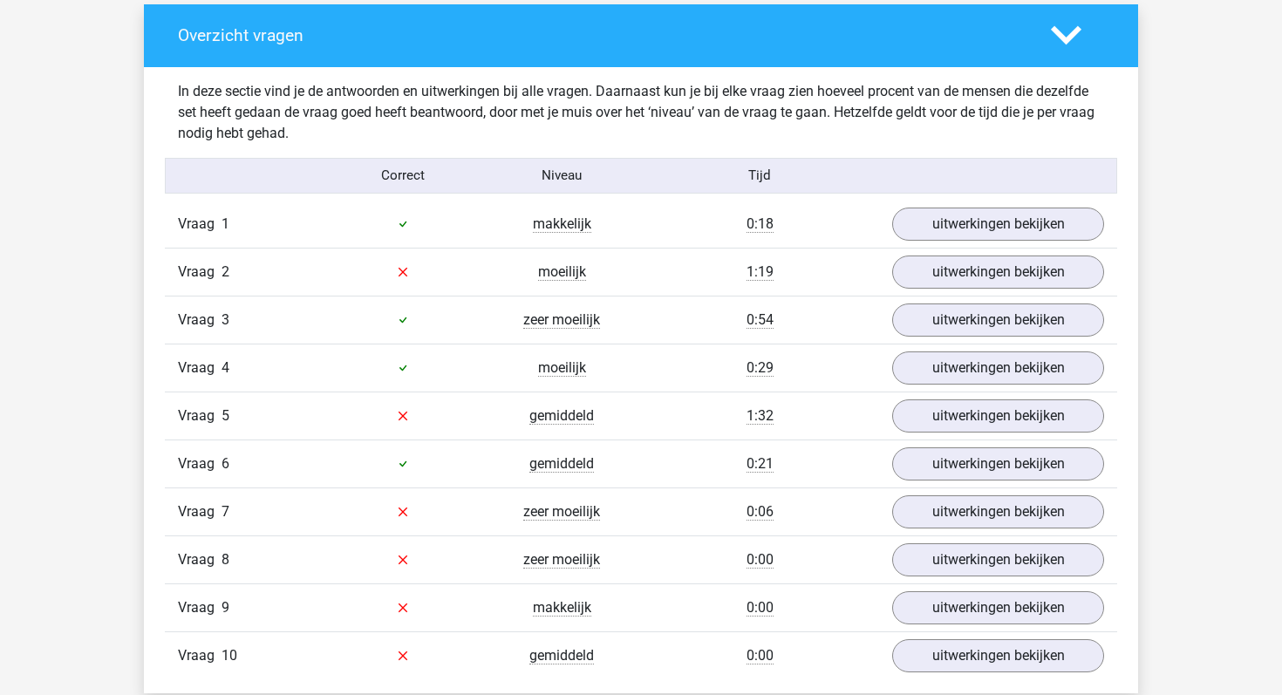
scroll to position [997, 0]
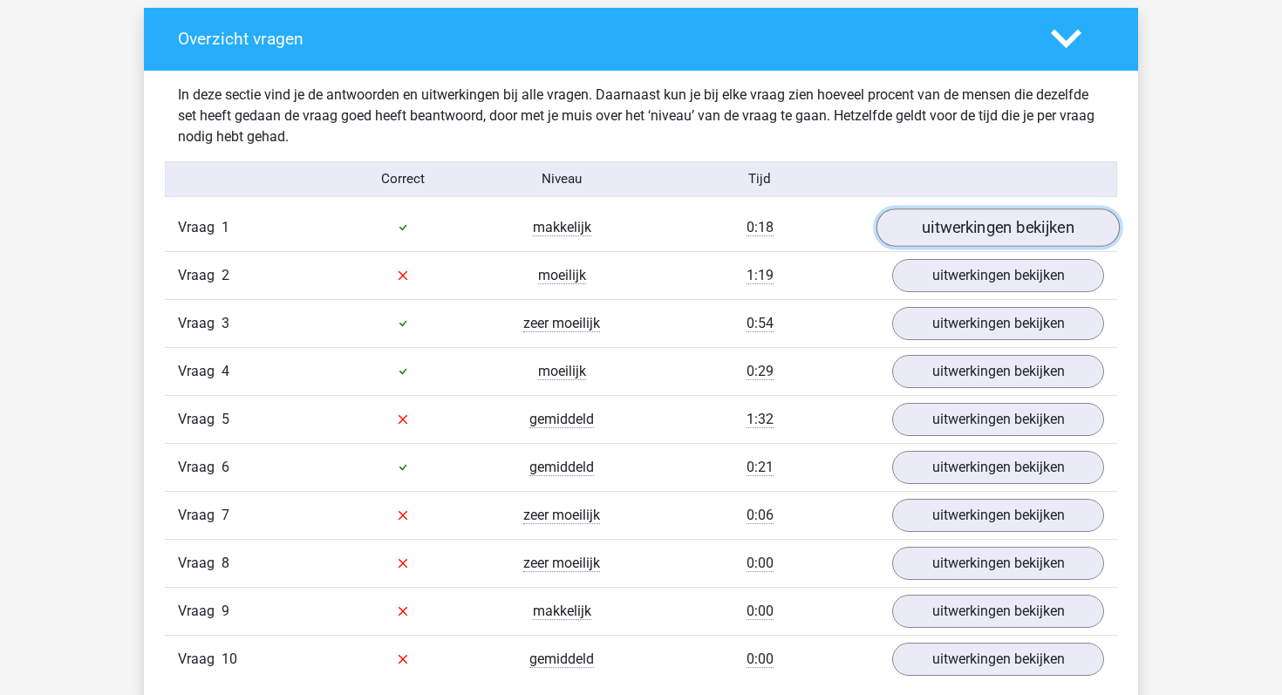
click at [903, 228] on link "uitwerkingen bekijken" at bounding box center [997, 227] width 243 height 38
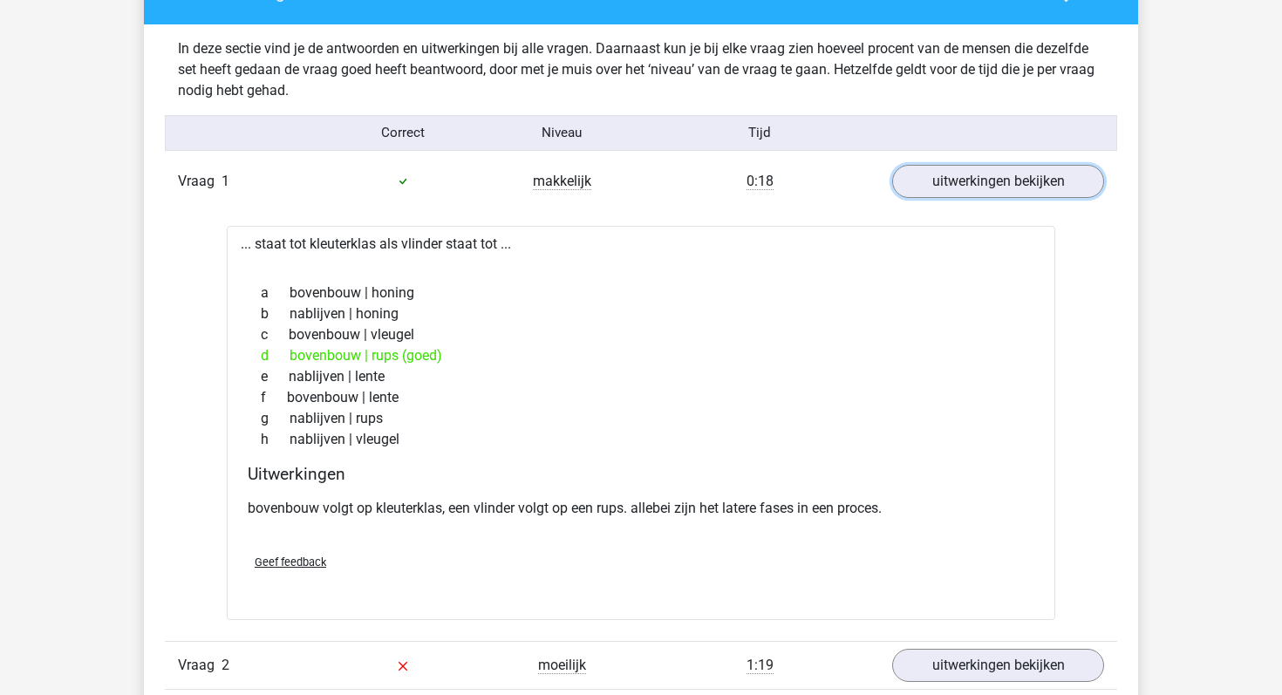
scroll to position [1045, 0]
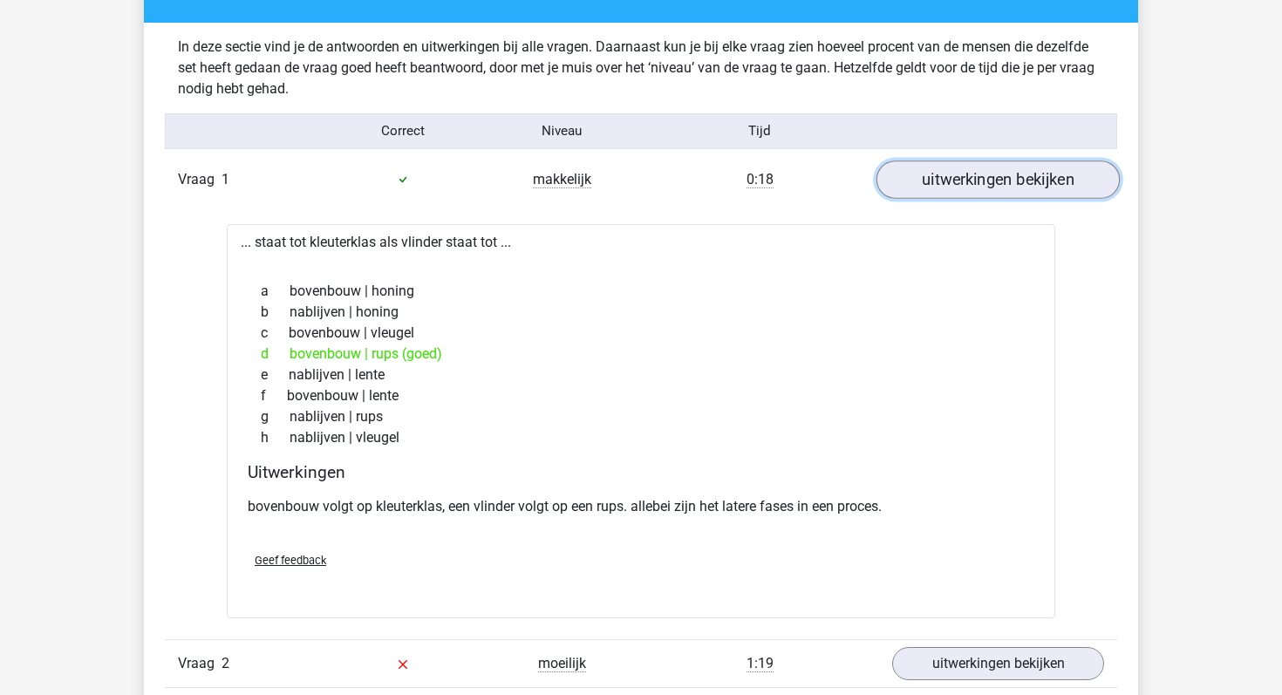
click at [902, 187] on link "uitwerkingen bekijken" at bounding box center [997, 179] width 243 height 38
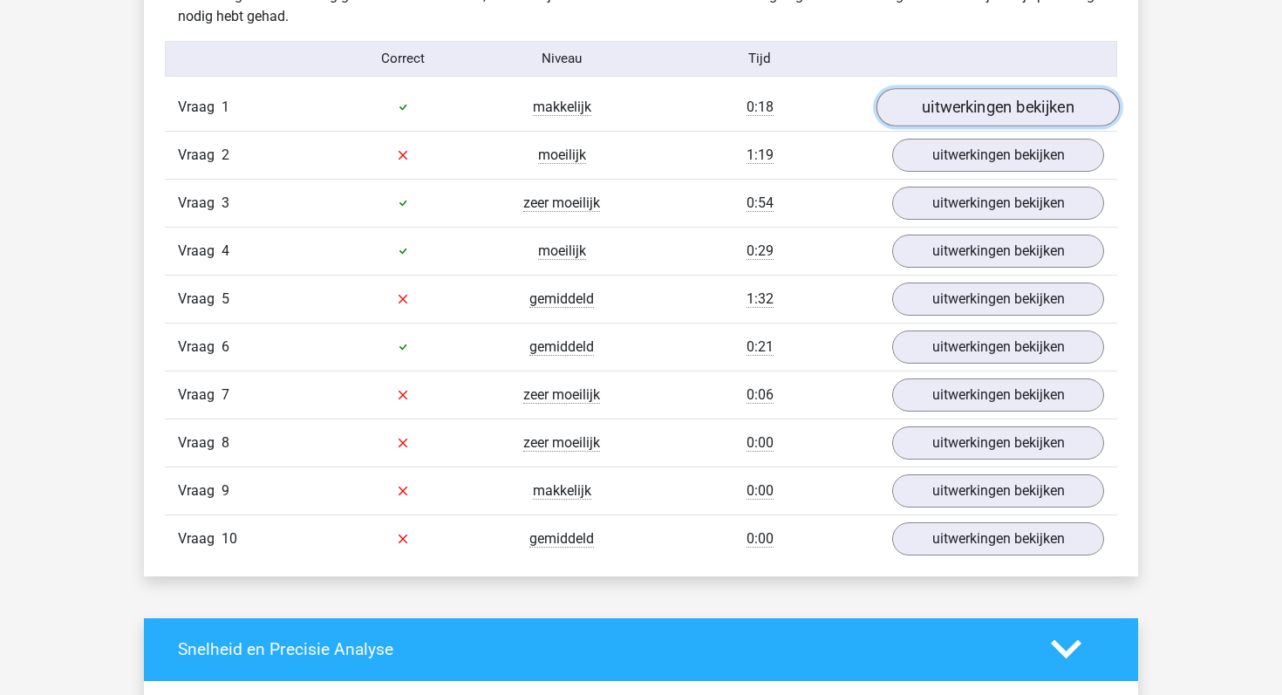
scroll to position [1119, 0]
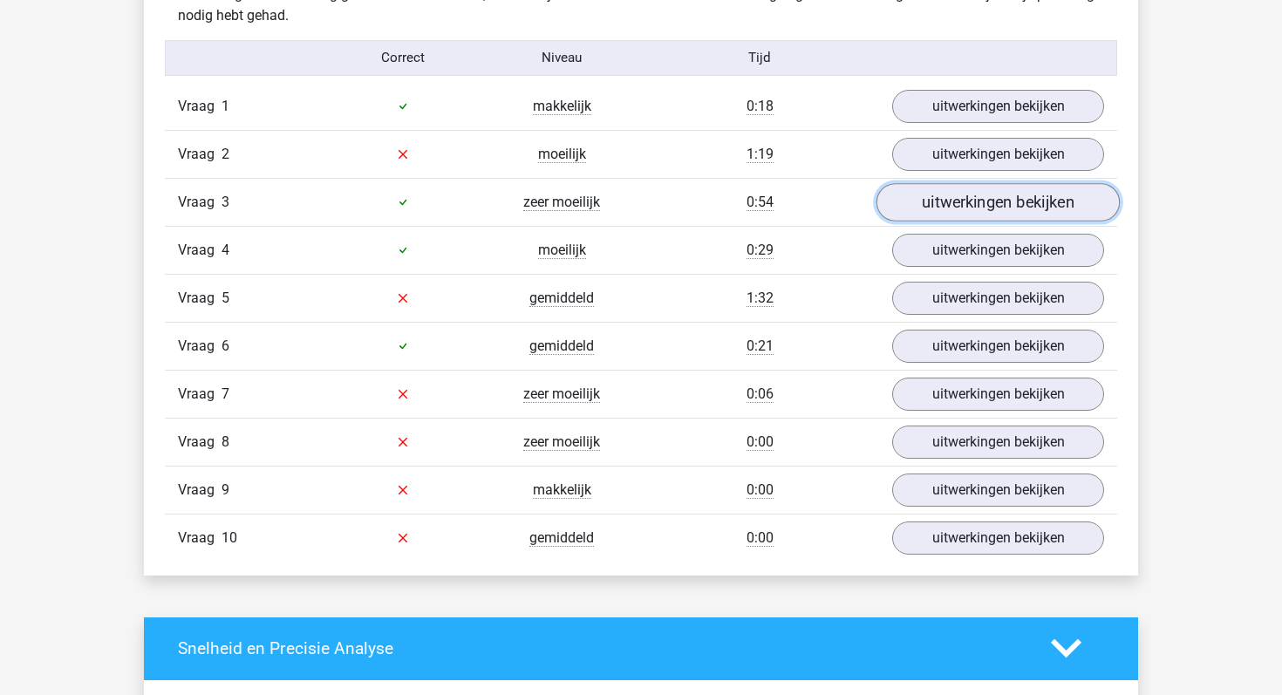
click at [928, 211] on link "uitwerkingen bekijken" at bounding box center [997, 202] width 243 height 38
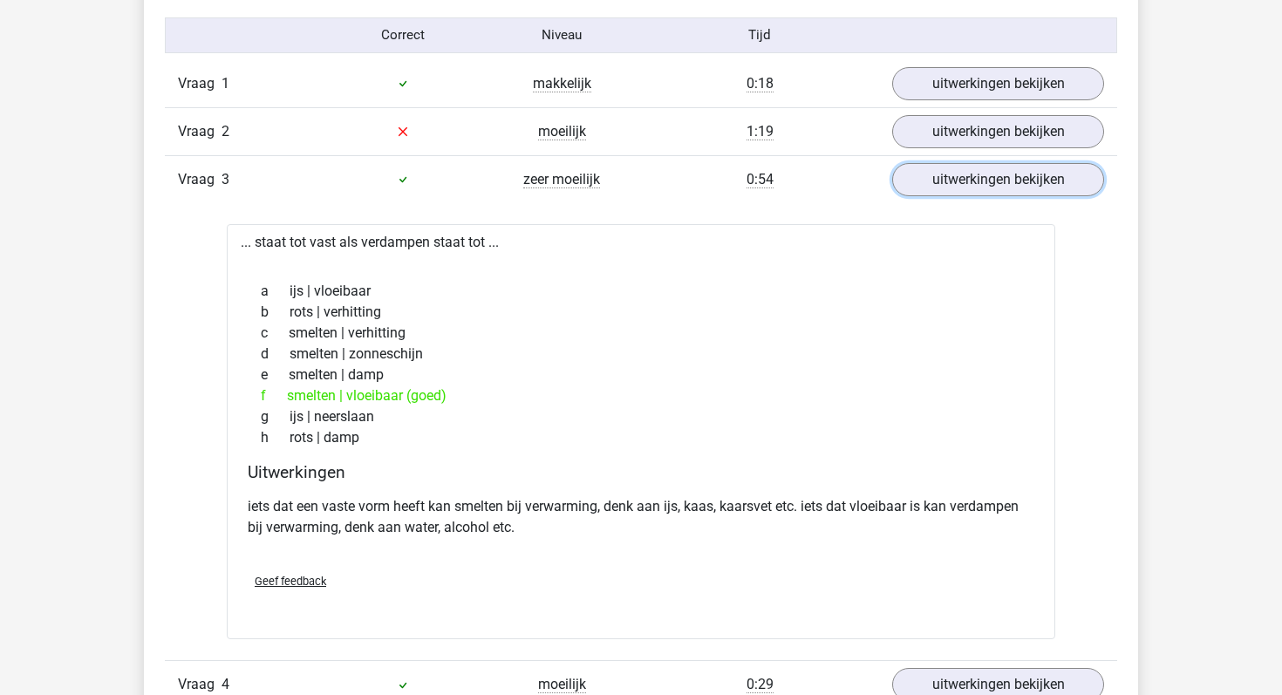
scroll to position [1152, 0]
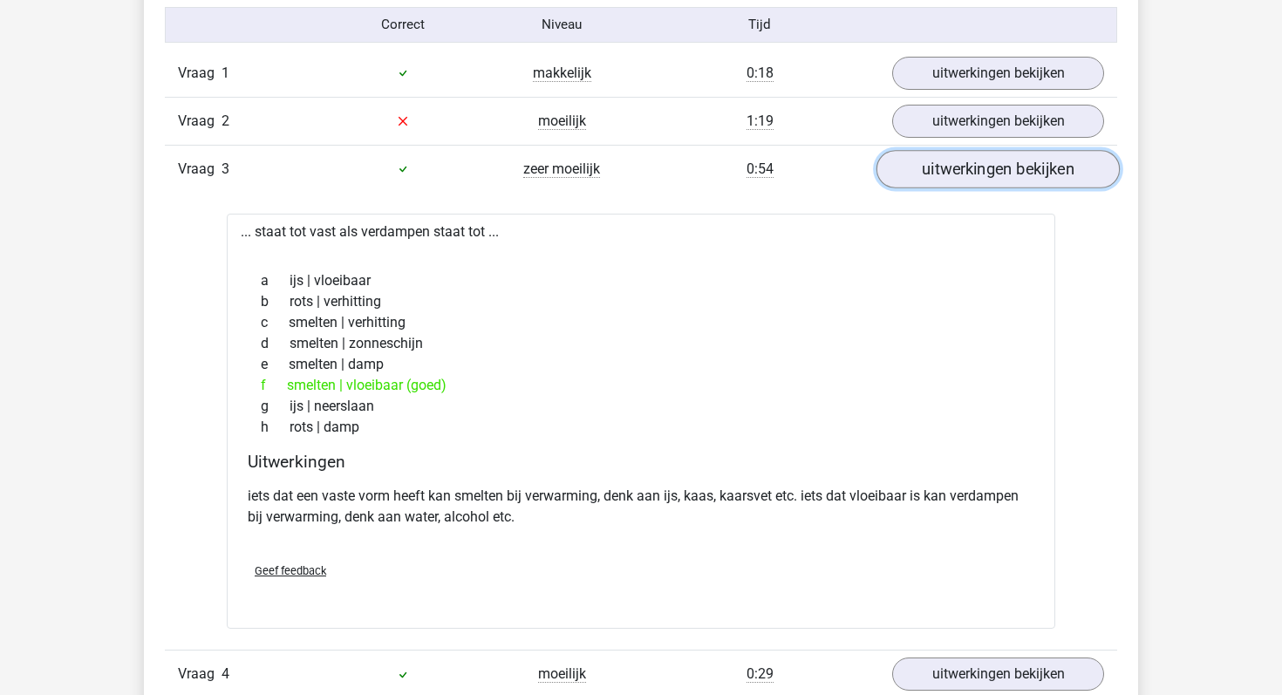
click at [911, 168] on link "uitwerkingen bekijken" at bounding box center [997, 169] width 243 height 38
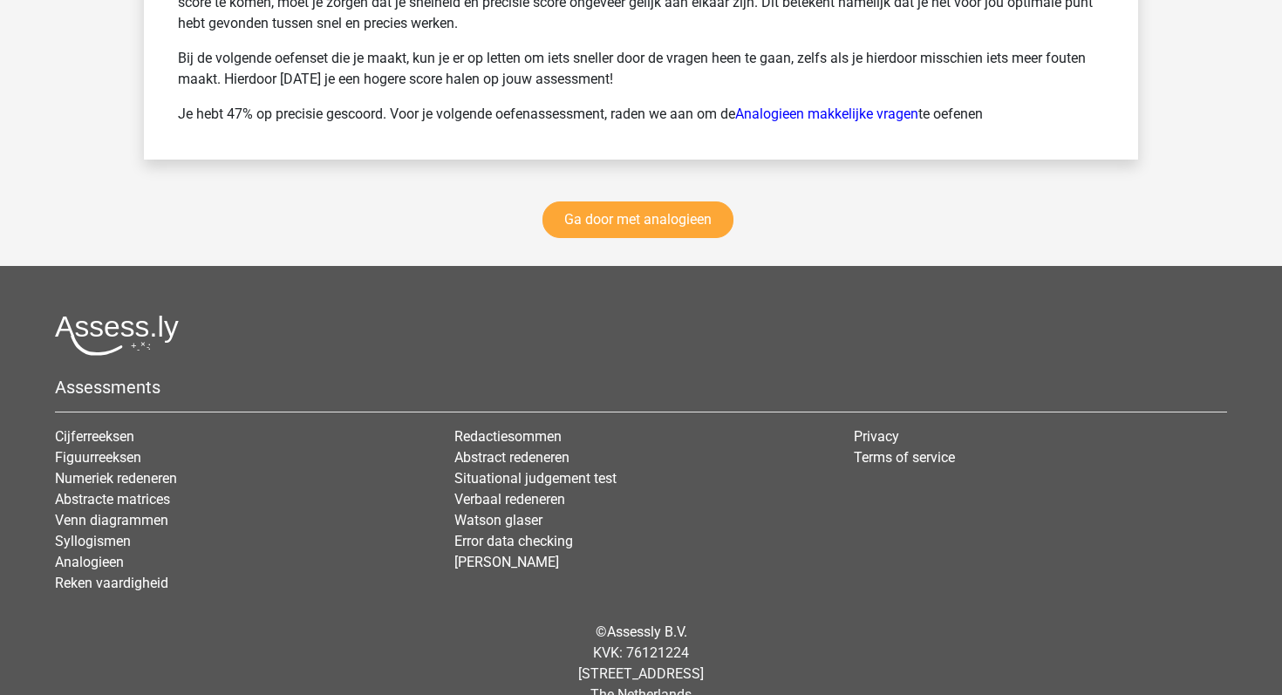
scroll to position [2526, 0]
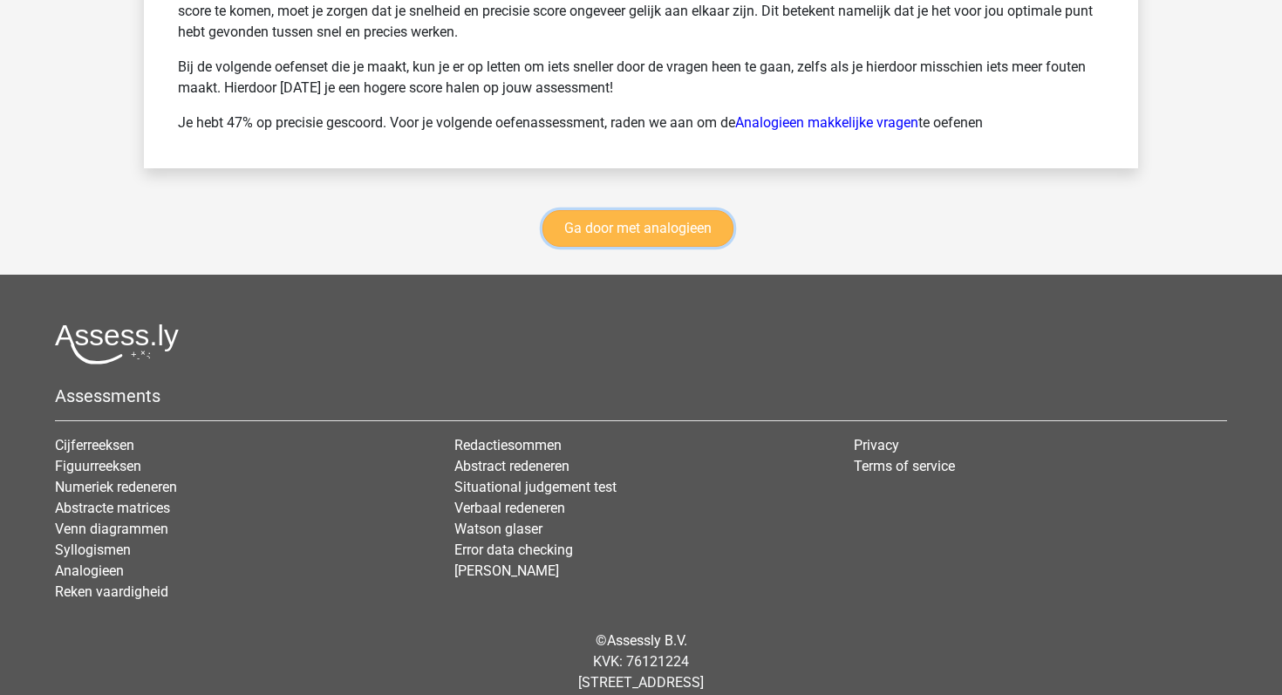
click at [678, 221] on link "Ga door met analogieen" at bounding box center [637, 228] width 191 height 37
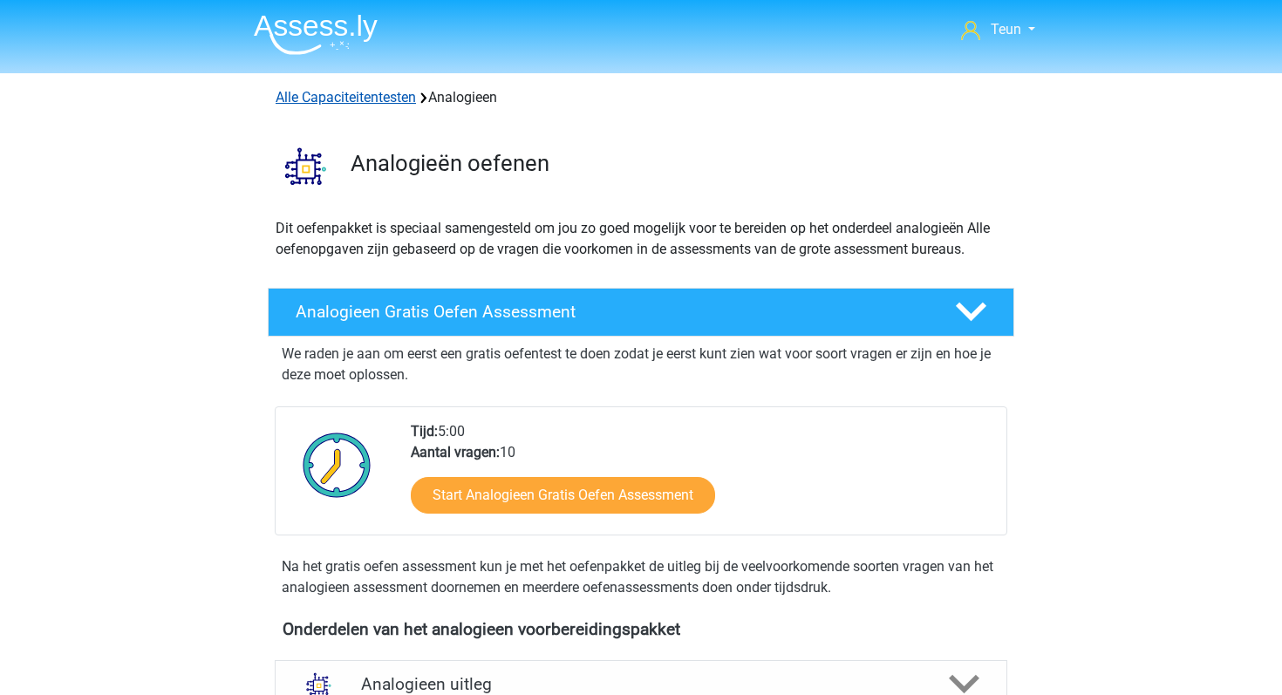
click at [295, 104] on link "Alle Capaciteitentesten" at bounding box center [346, 97] width 140 height 17
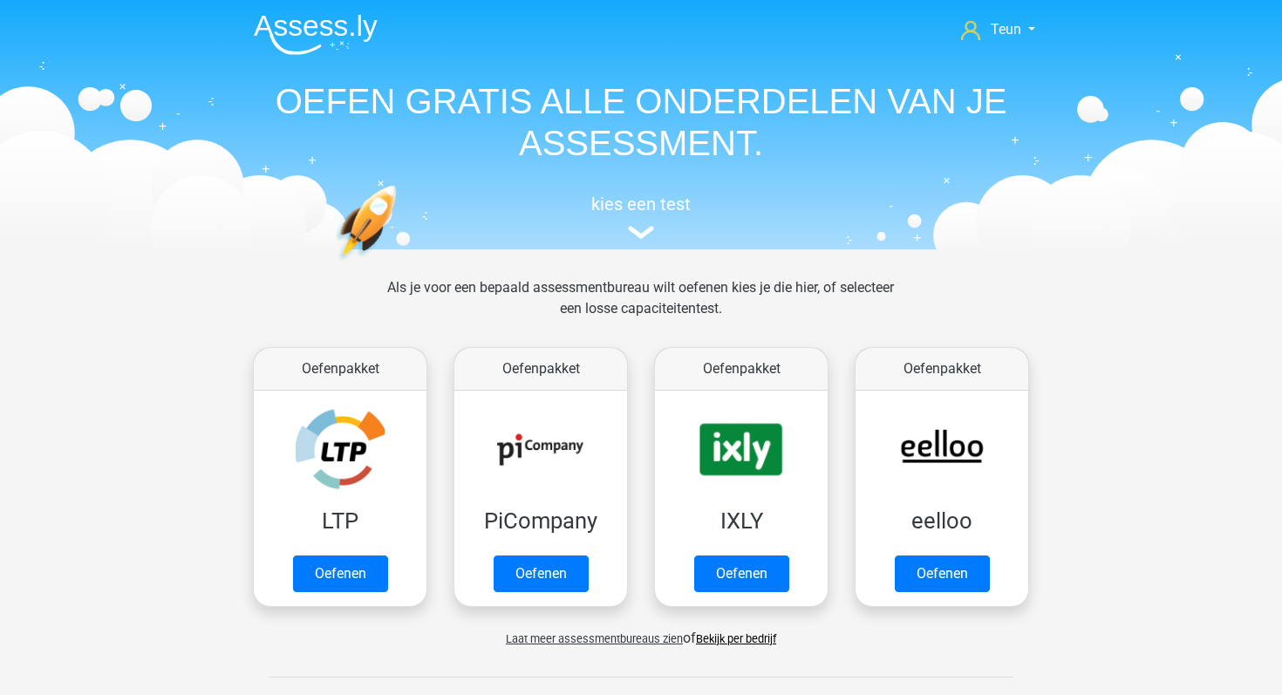
scroll to position [741, 0]
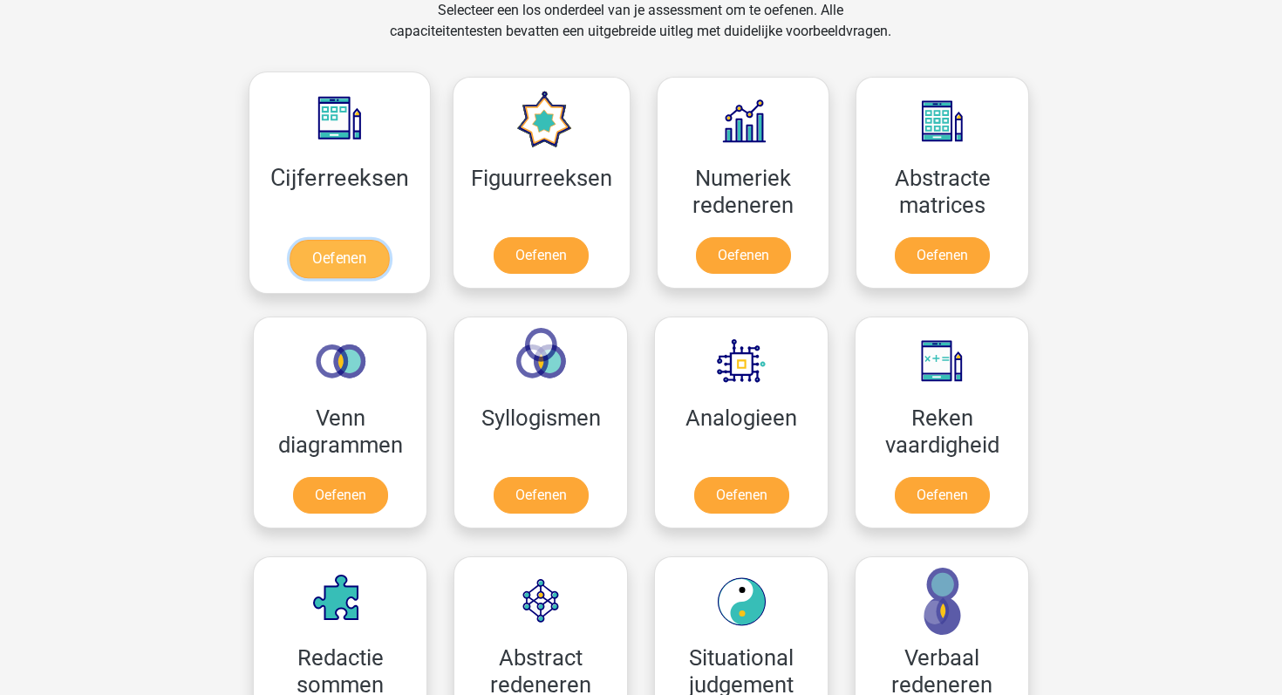
click at [292, 240] on link "Oefenen" at bounding box center [338, 259] width 99 height 38
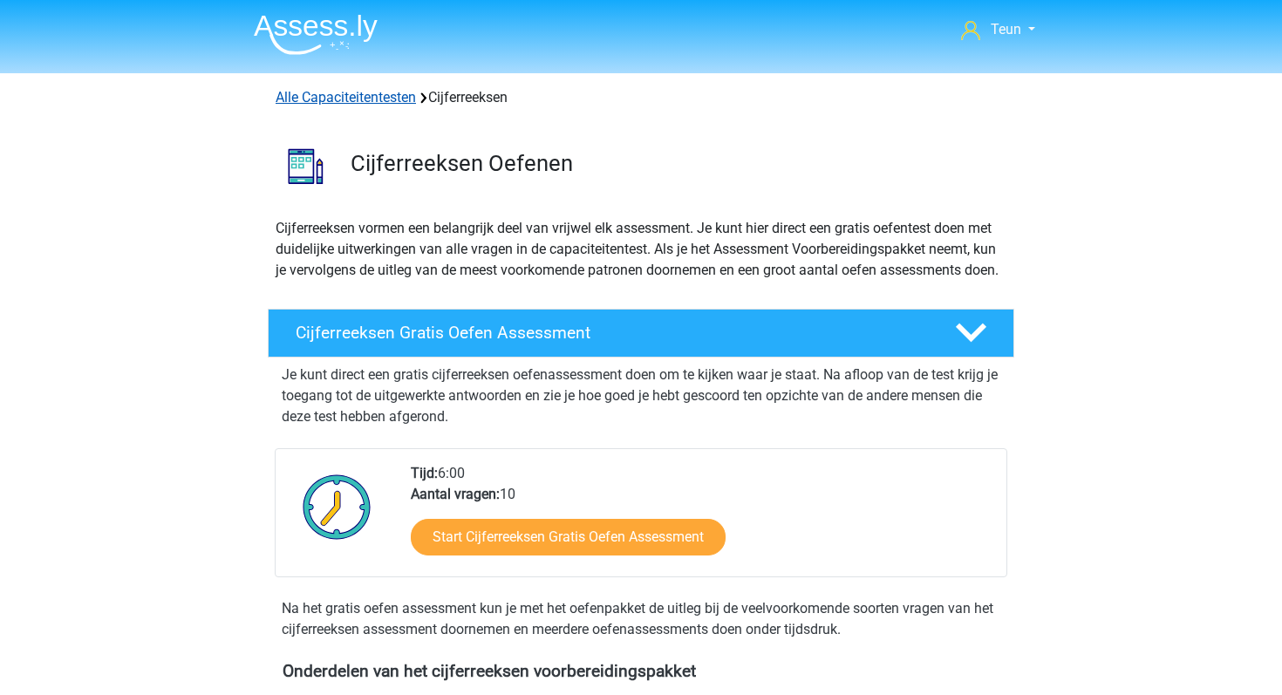
click at [276, 95] on link "Alle Capaciteitentesten" at bounding box center [346, 97] width 140 height 17
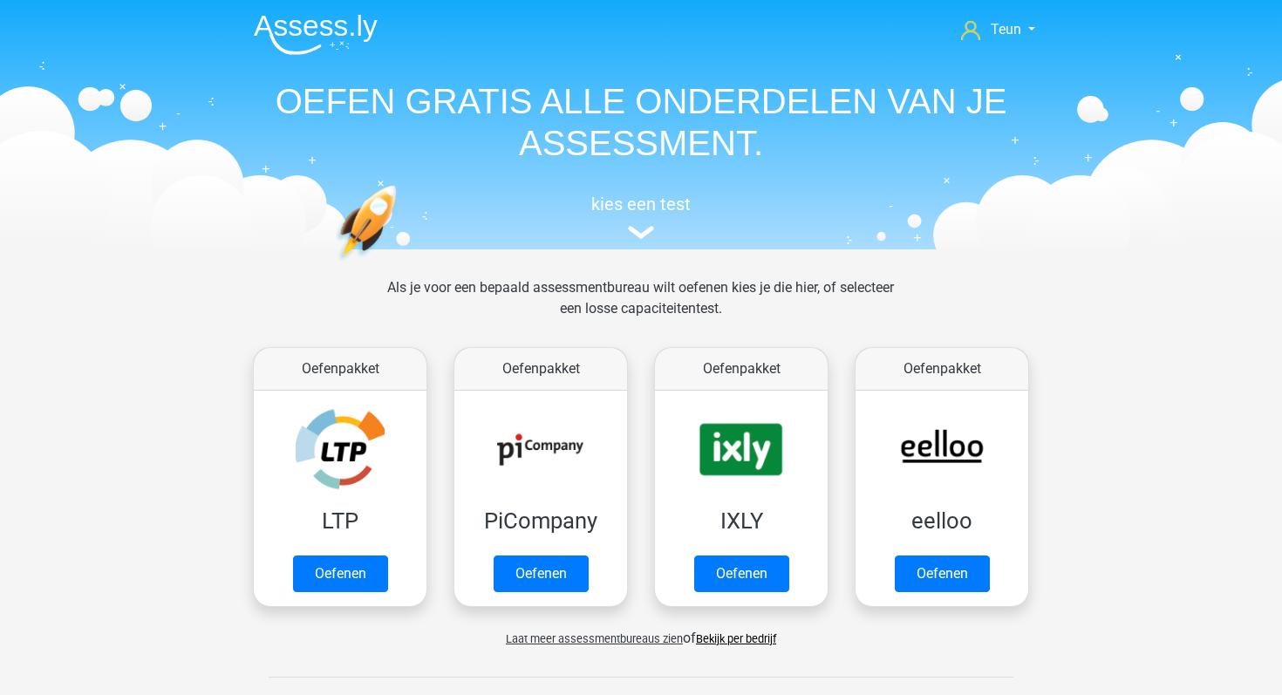
scroll to position [741, 0]
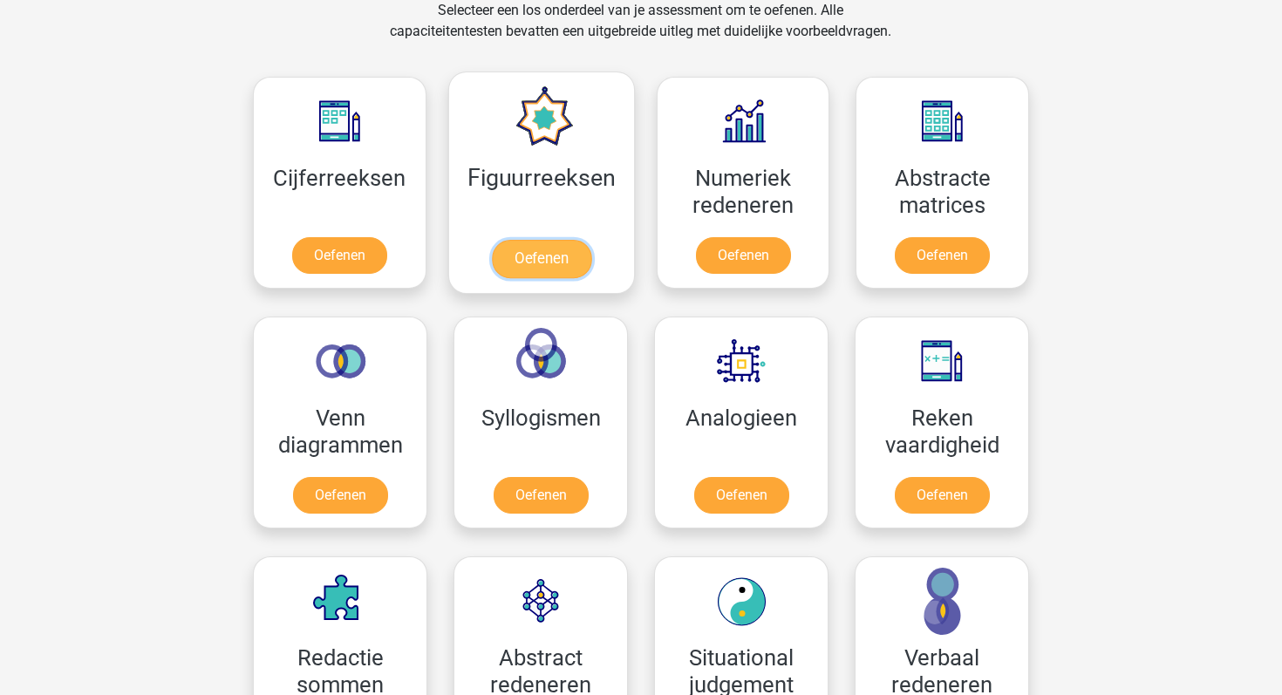
click at [536, 240] on link "Oefenen" at bounding box center [540, 259] width 99 height 38
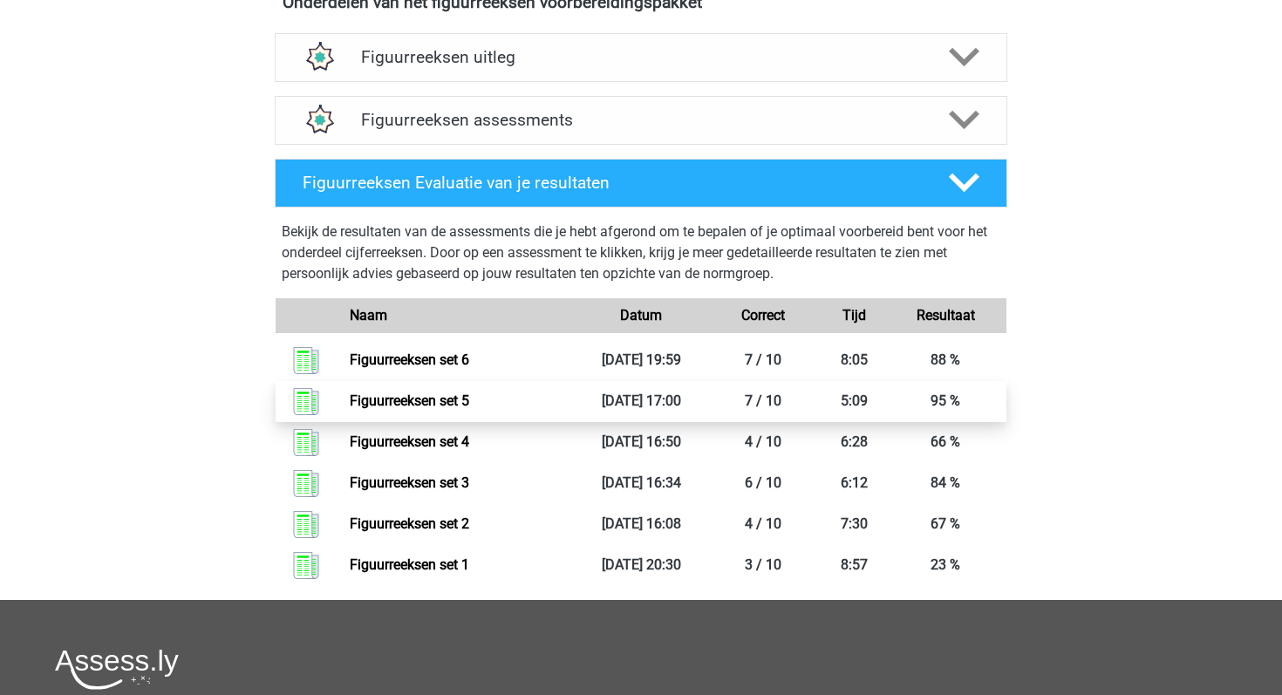
scroll to position [683, 0]
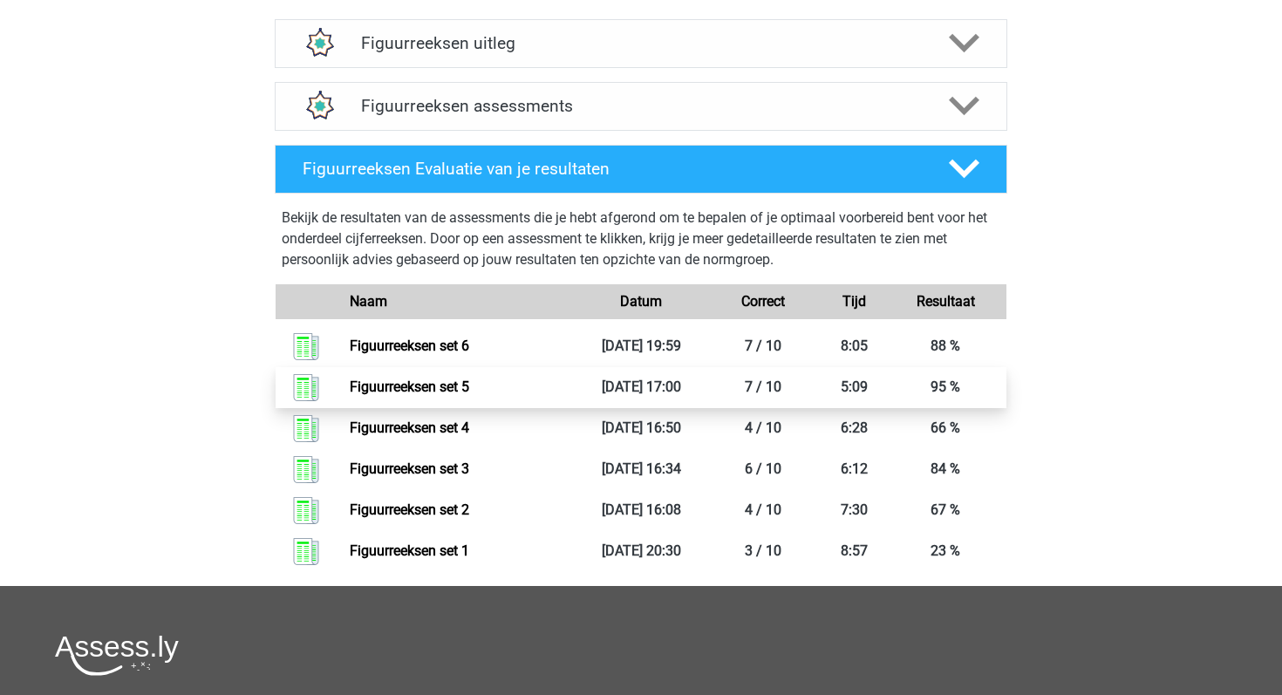
click at [469, 395] on link "Figuurreeksen set 5" at bounding box center [409, 386] width 119 height 17
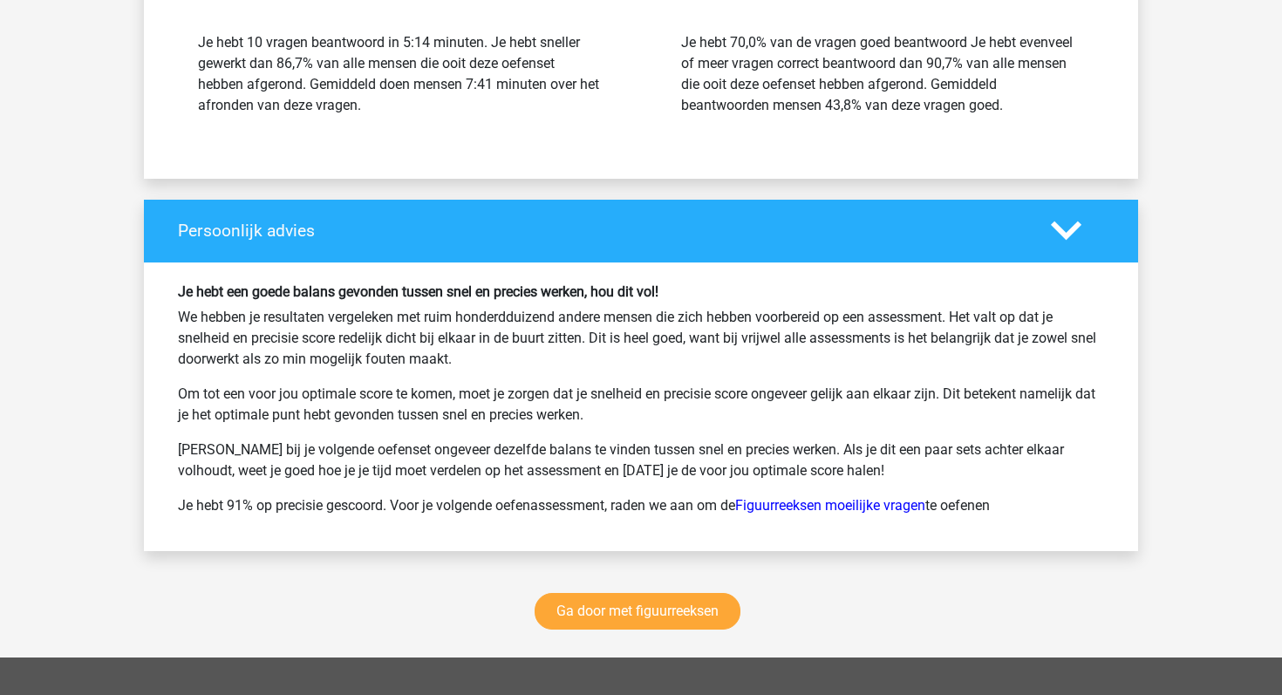
scroll to position [2545, 0]
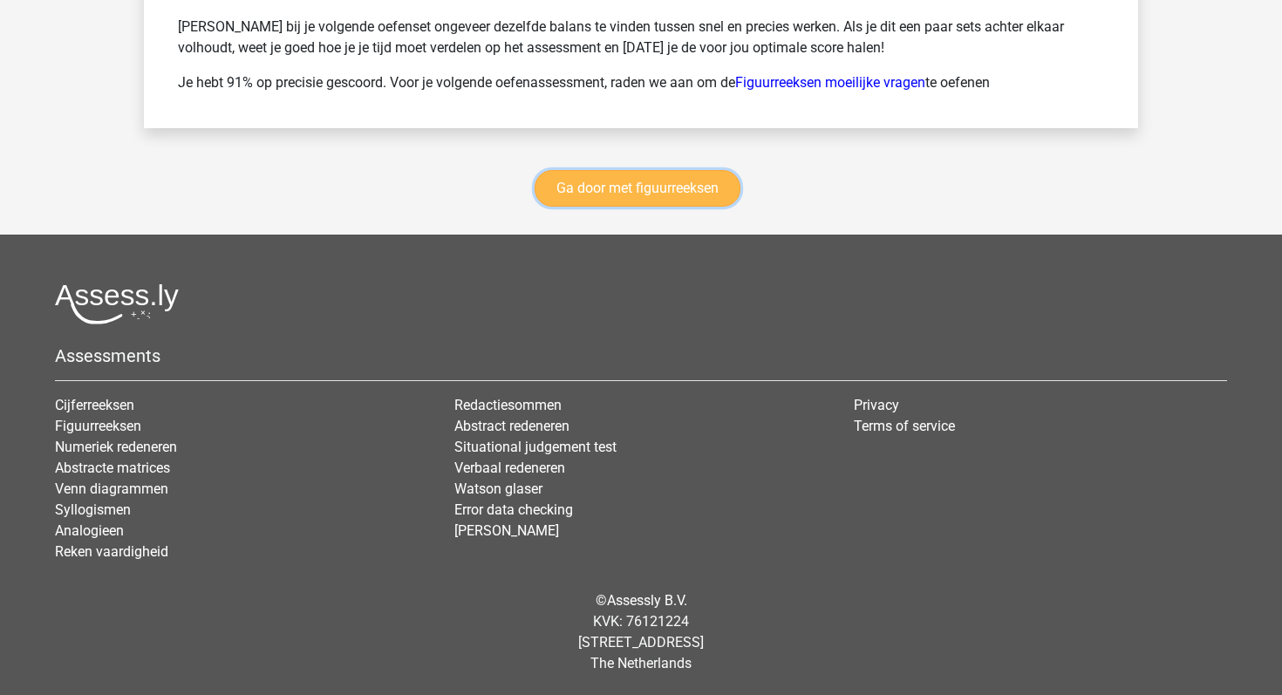
click at [575, 189] on link "Ga door met figuurreeksen" at bounding box center [637, 188] width 206 height 37
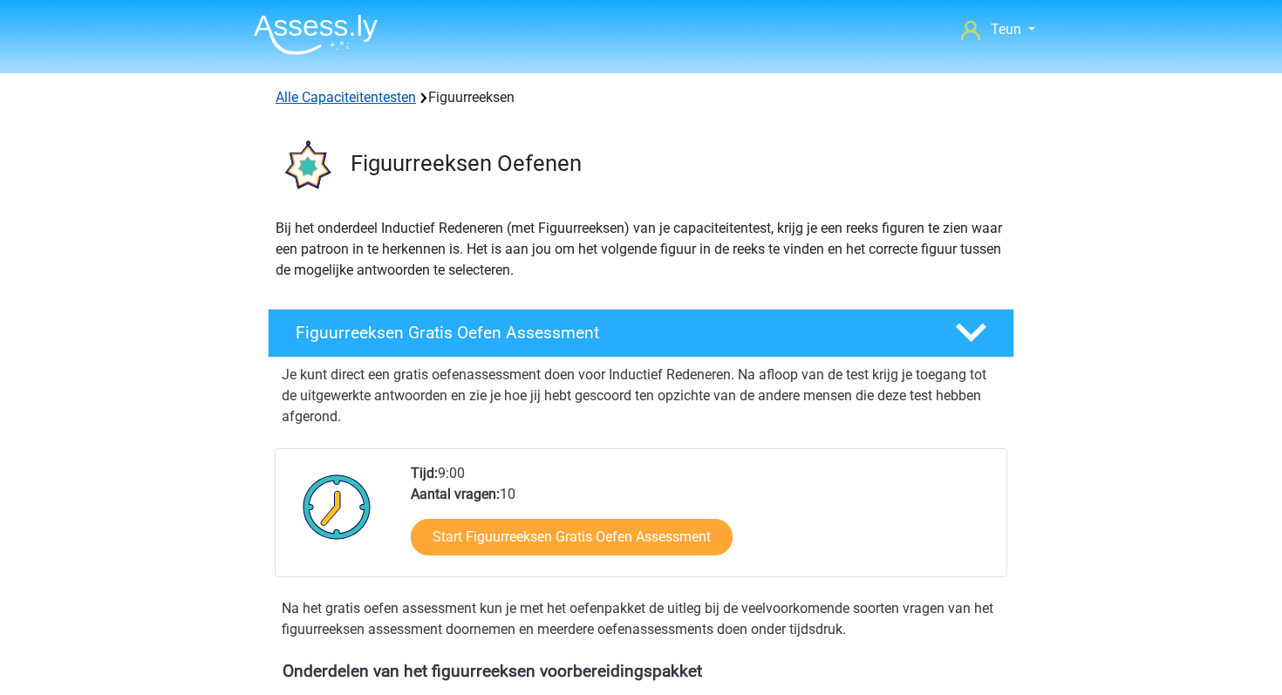
click at [301, 105] on link "Alle Capaciteitentesten" at bounding box center [346, 97] width 140 height 17
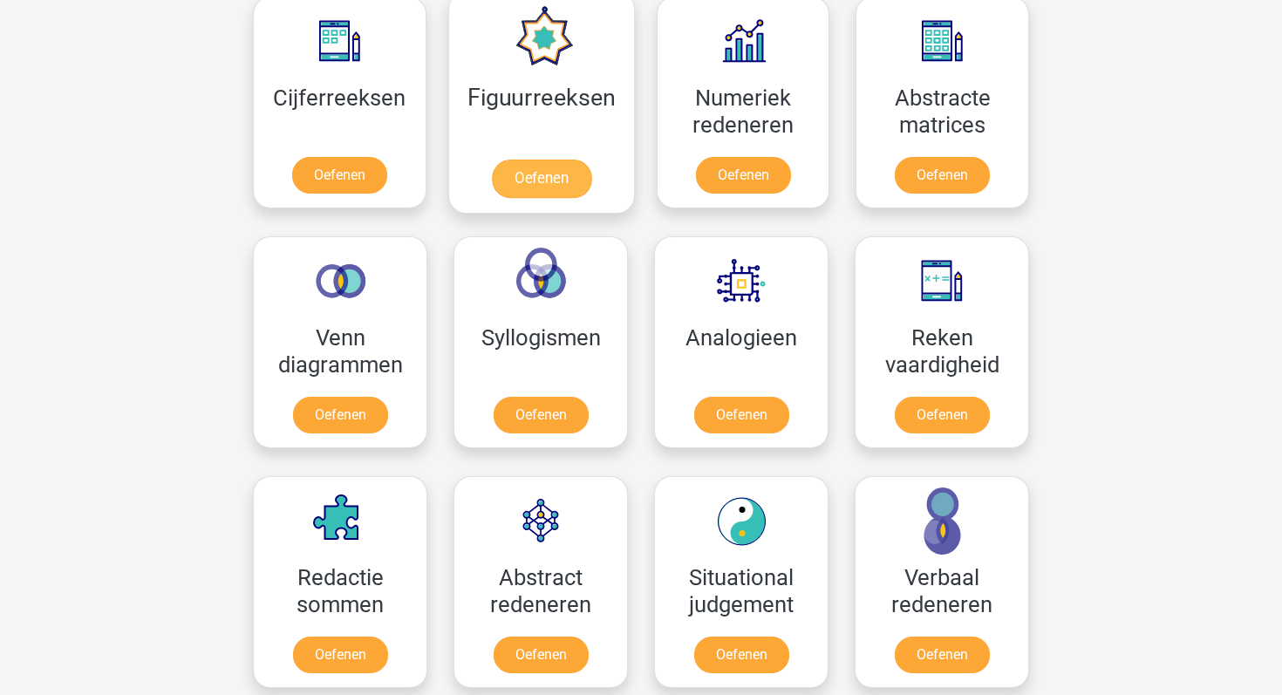
scroll to position [827, 0]
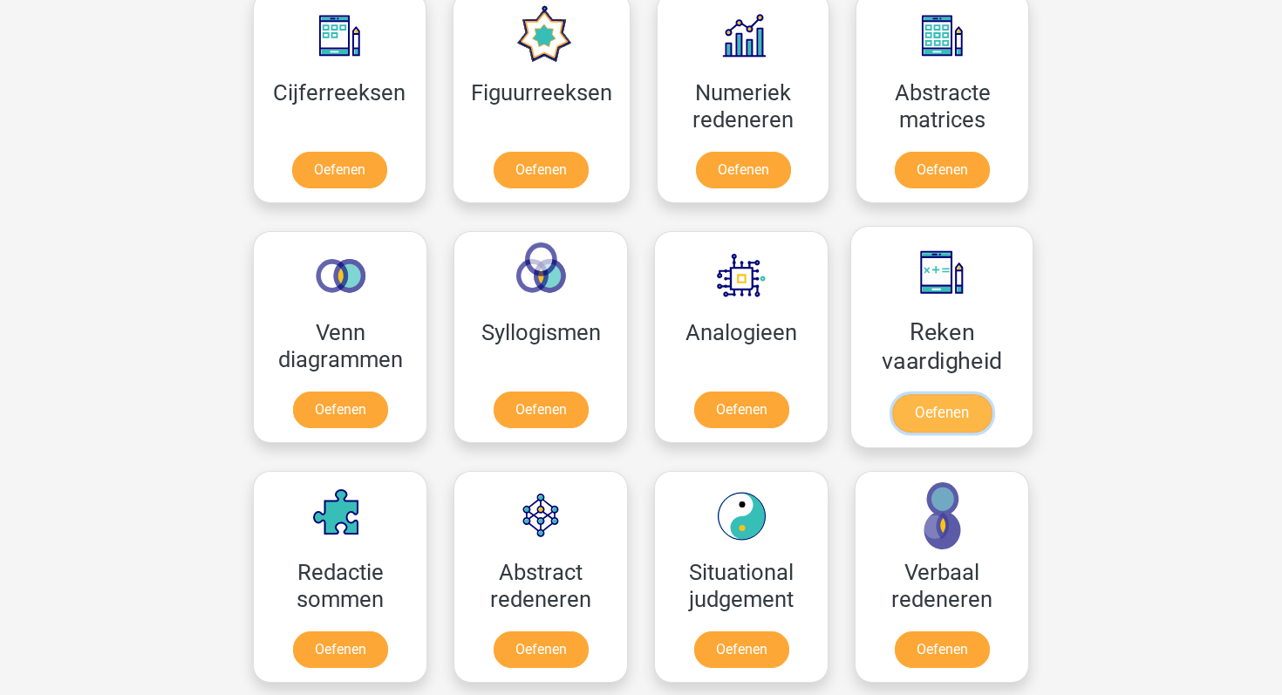
click at [928, 412] on link "Oefenen" at bounding box center [941, 413] width 99 height 38
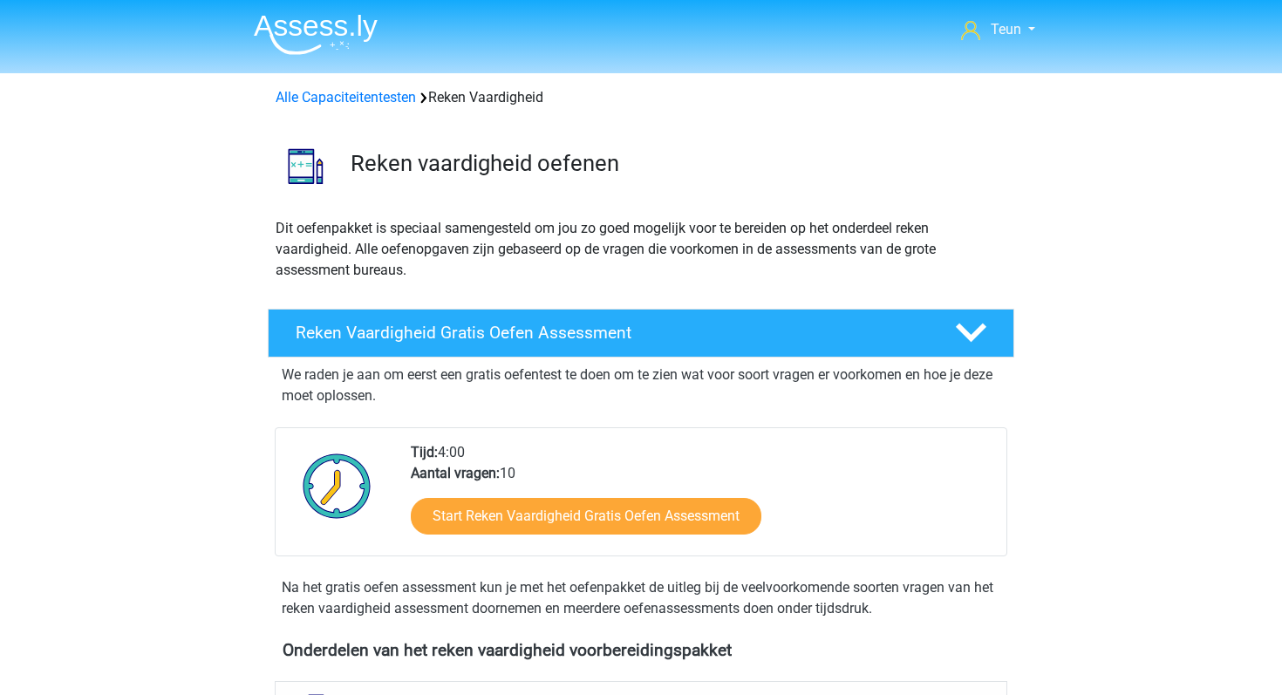
scroll to position [103, 0]
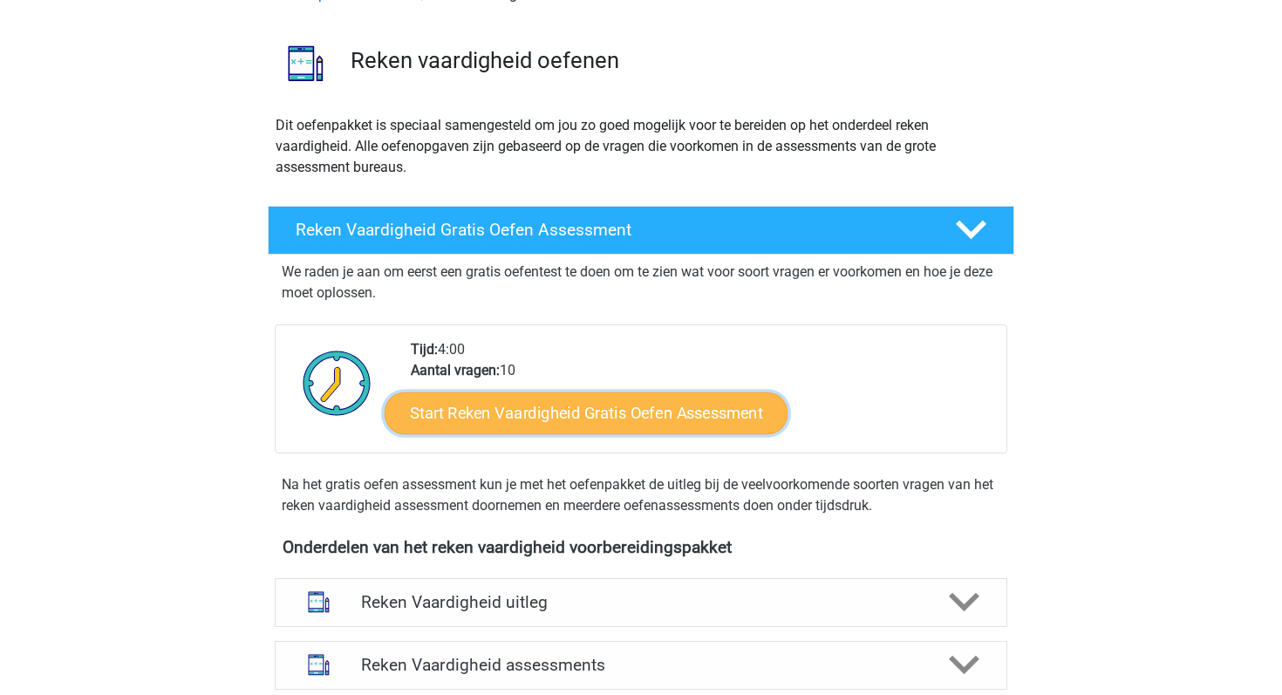
click at [732, 420] on link "Start Reken Vaardigheid Gratis Oefen Assessment" at bounding box center [586, 412] width 403 height 42
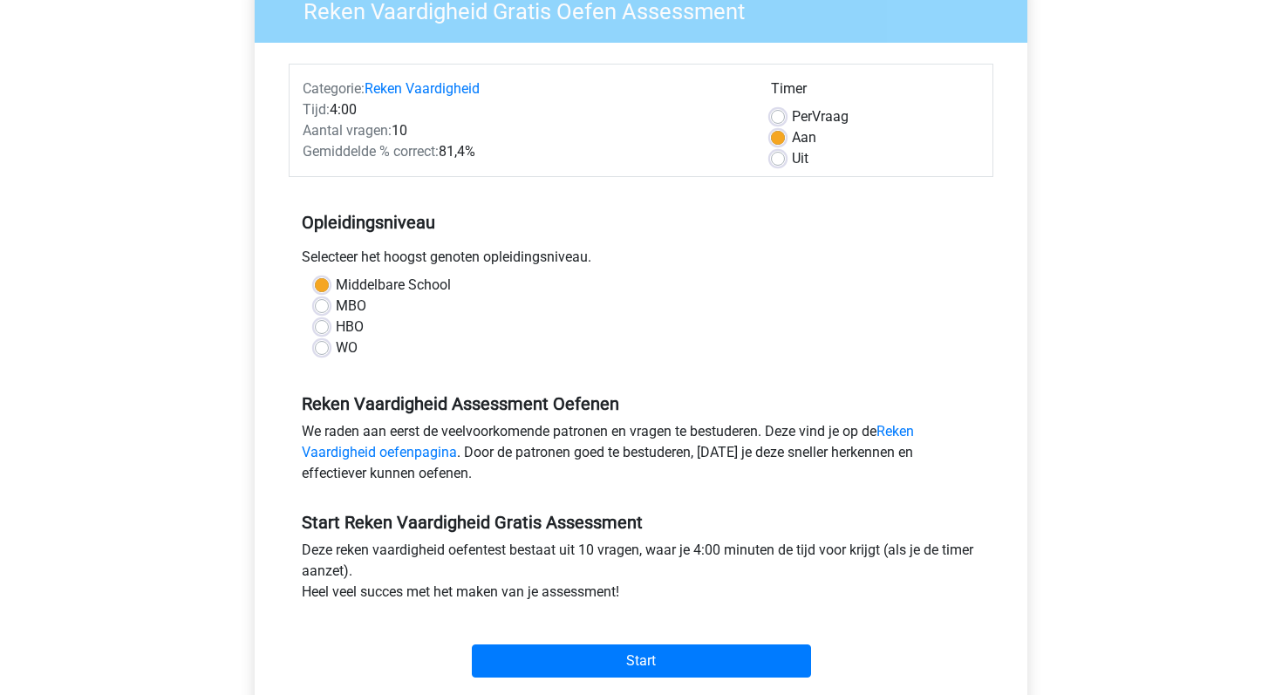
scroll to position [174, 0]
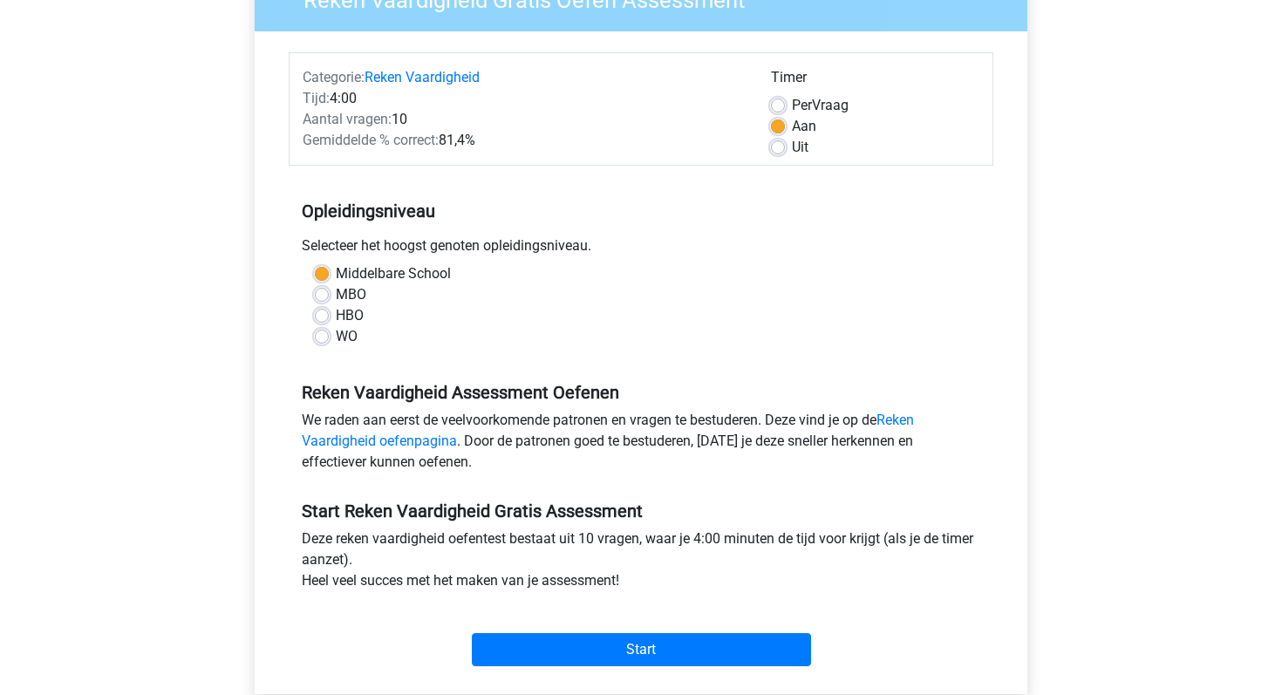
click at [652, 632] on div "Start" at bounding box center [641, 635] width 705 height 61
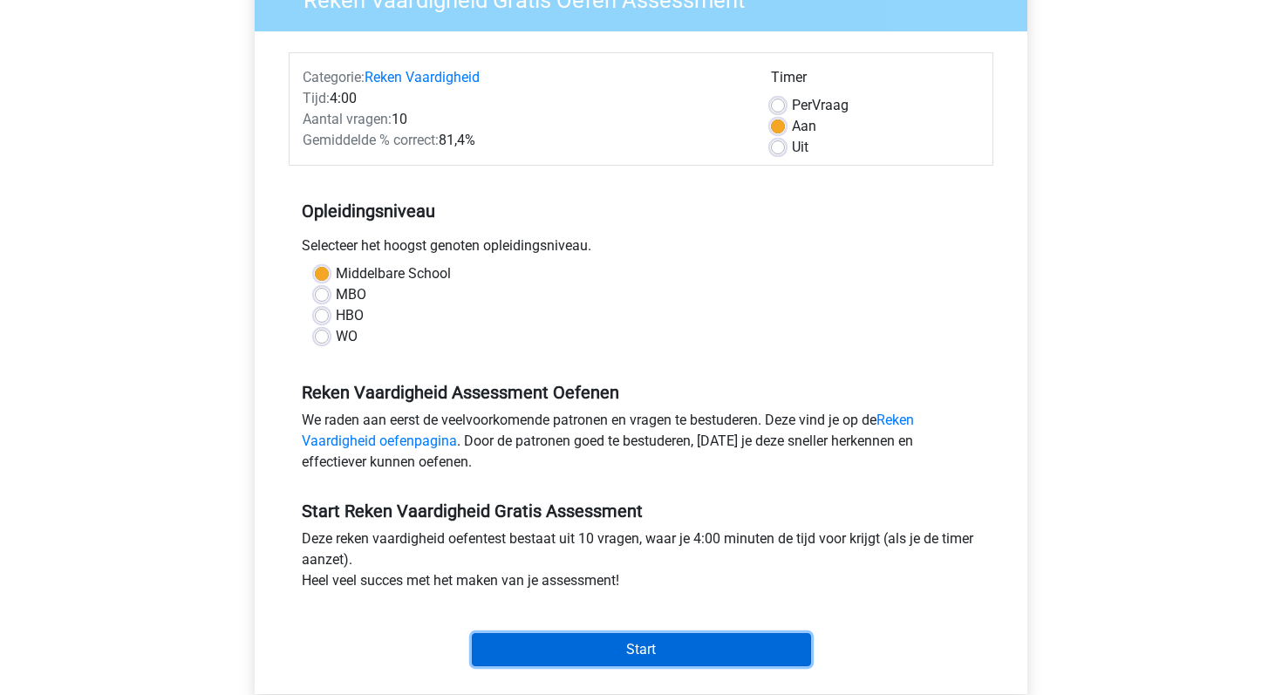
click at [656, 649] on input "Start" at bounding box center [641, 649] width 339 height 33
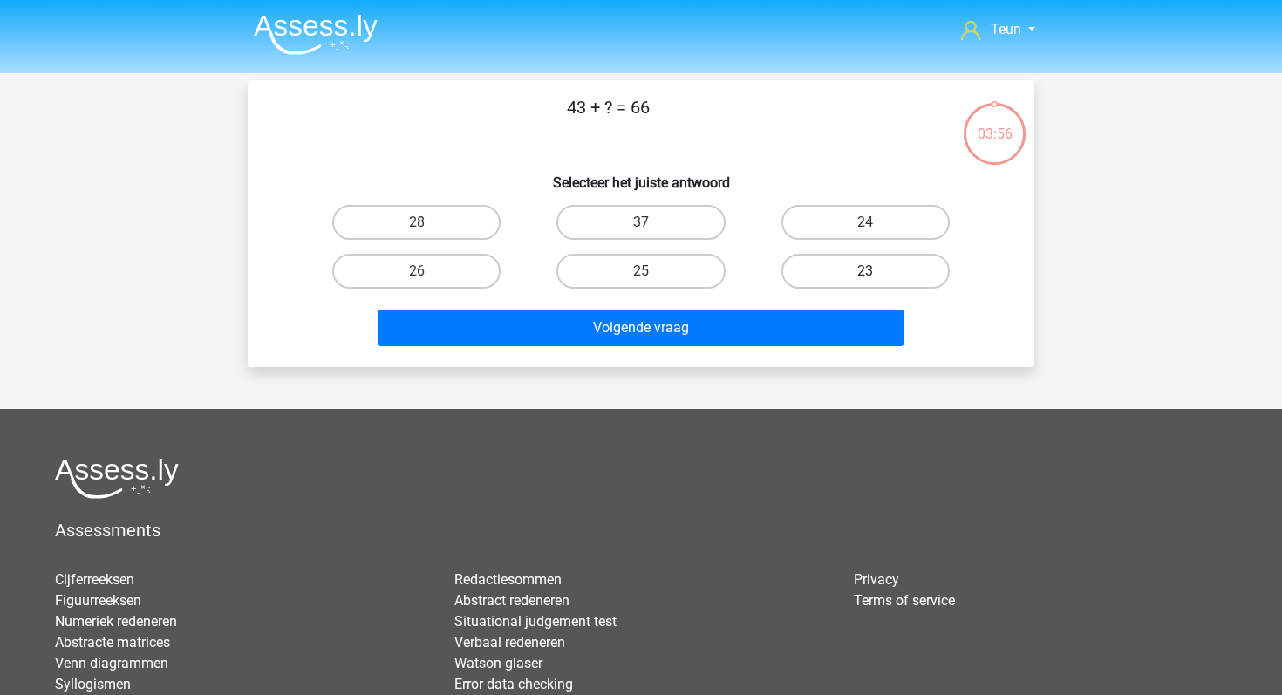
click at [817, 268] on label "23" at bounding box center [865, 271] width 168 height 35
click at [865, 271] on input "23" at bounding box center [870, 276] width 11 height 11
radio input "true"
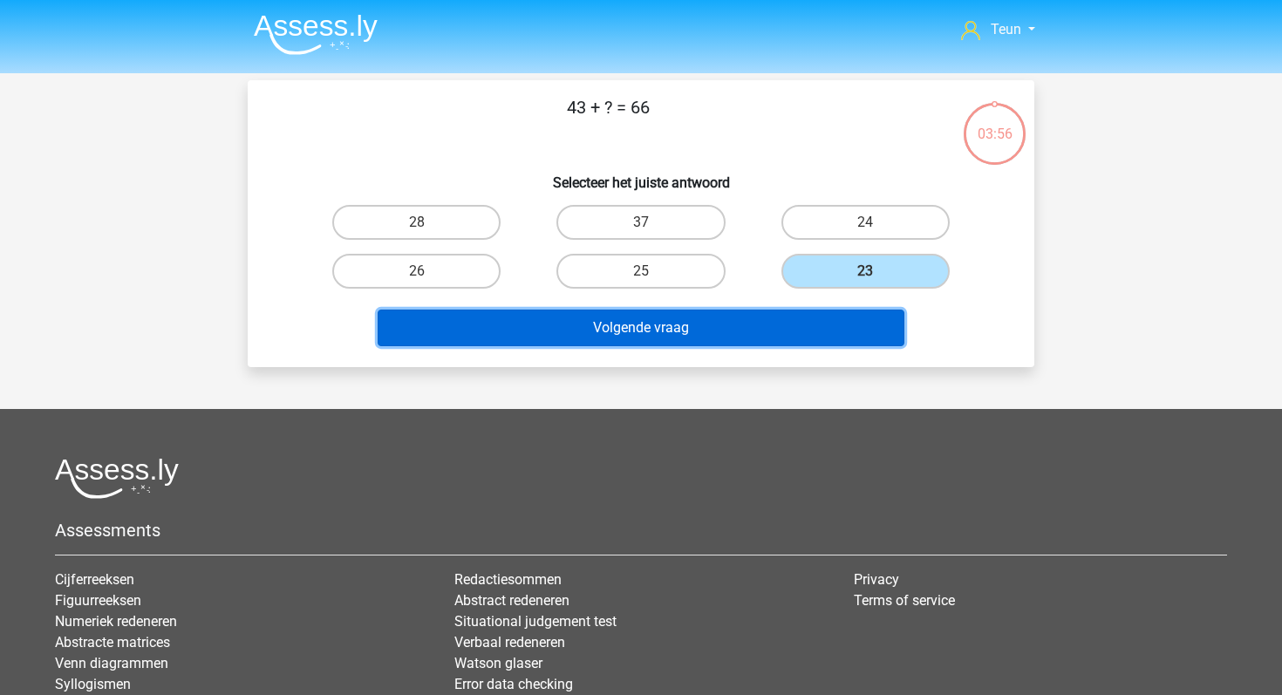
click at [758, 320] on button "Volgende vraag" at bounding box center [642, 328] width 528 height 37
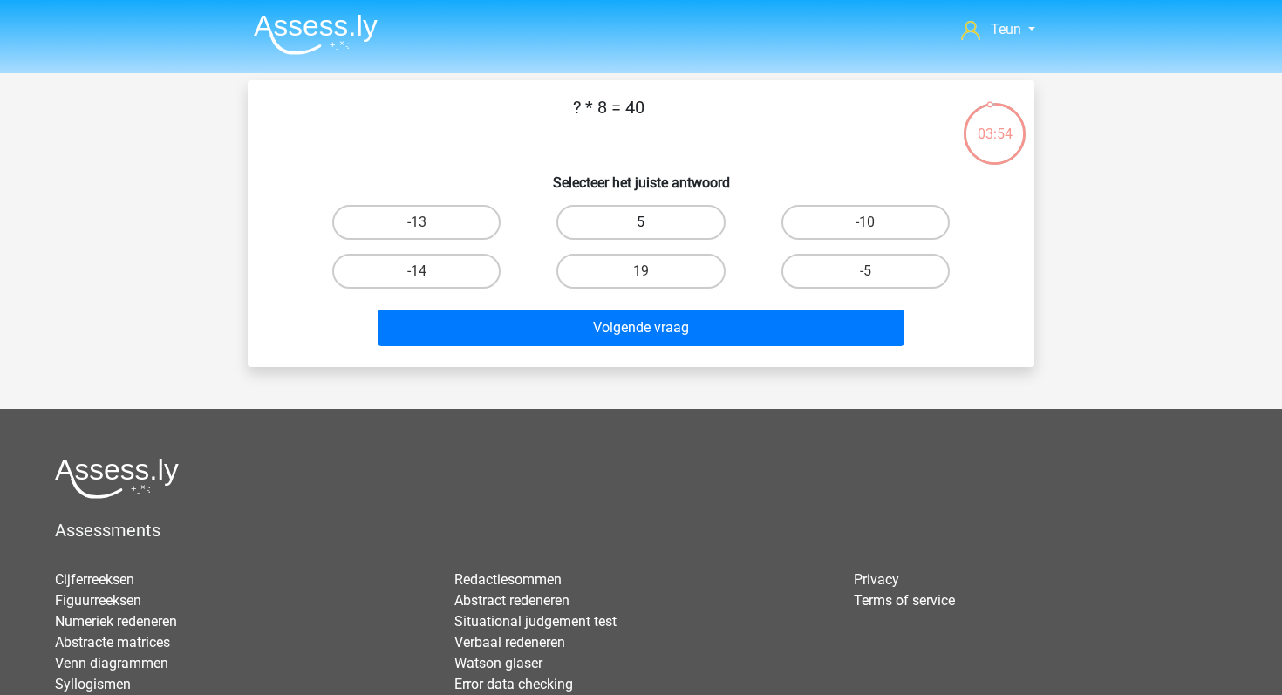
click at [673, 221] on label "5" at bounding box center [640, 222] width 168 height 35
click at [652, 222] on input "5" at bounding box center [646, 227] width 11 height 11
radio input "true"
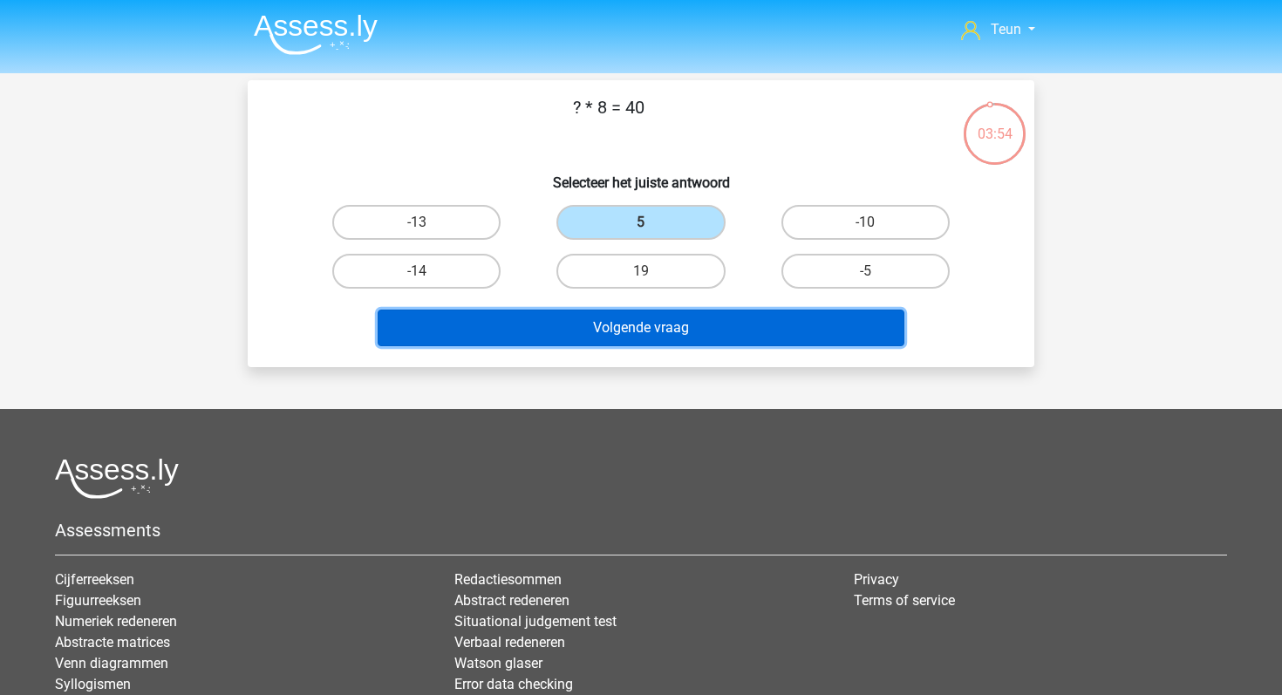
click at [684, 337] on button "Volgende vraag" at bounding box center [642, 328] width 528 height 37
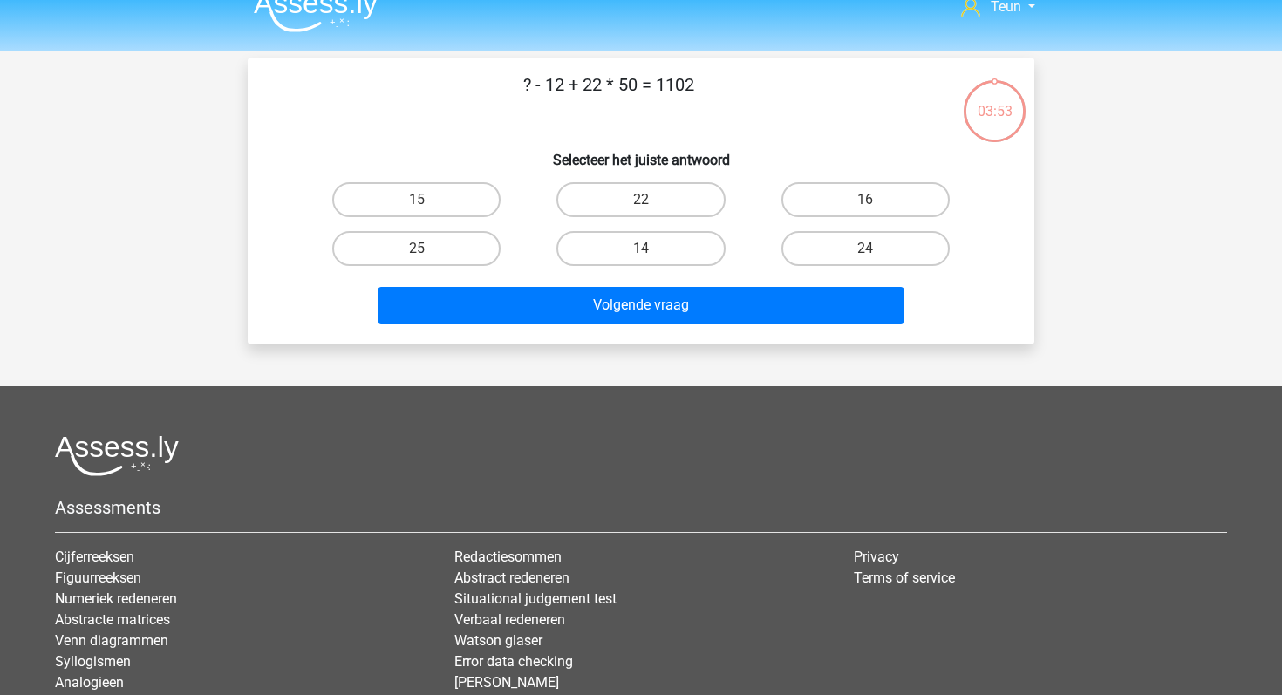
scroll to position [20, 0]
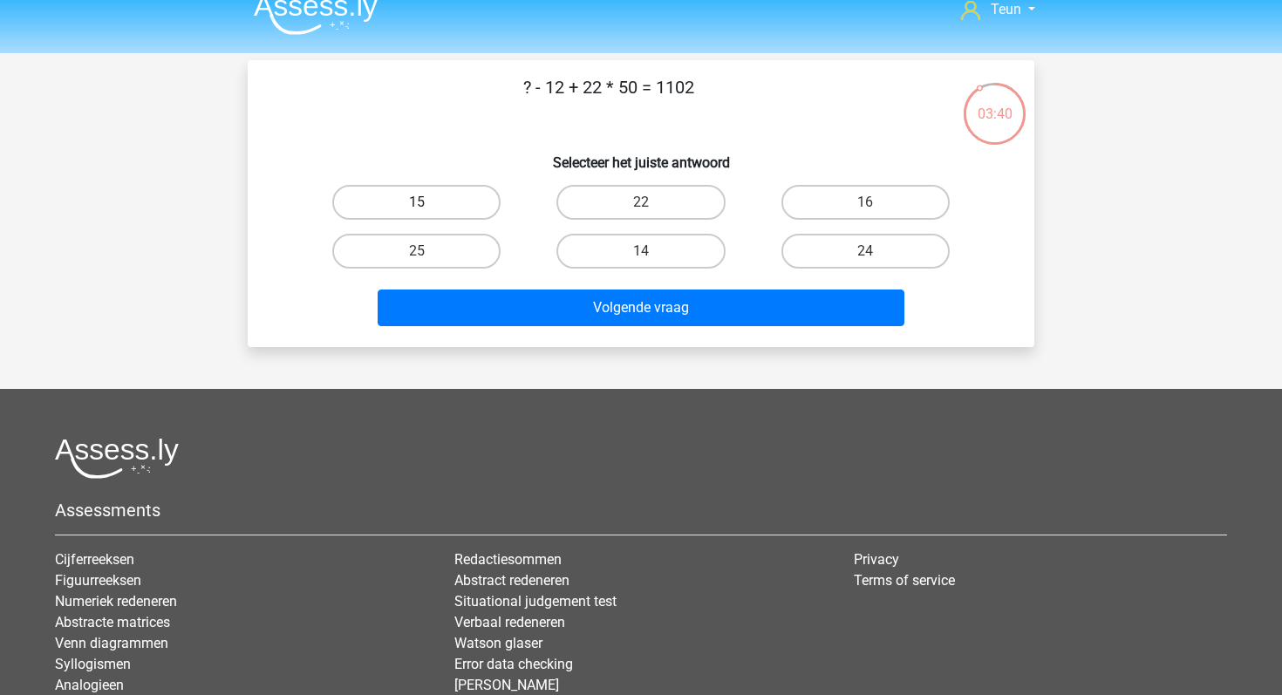
click at [432, 191] on label "15" at bounding box center [416, 202] width 168 height 35
click at [428, 202] on input "15" at bounding box center [422, 207] width 11 height 11
radio input "true"
click at [541, 273] on div "14" at bounding box center [640, 251] width 224 height 49
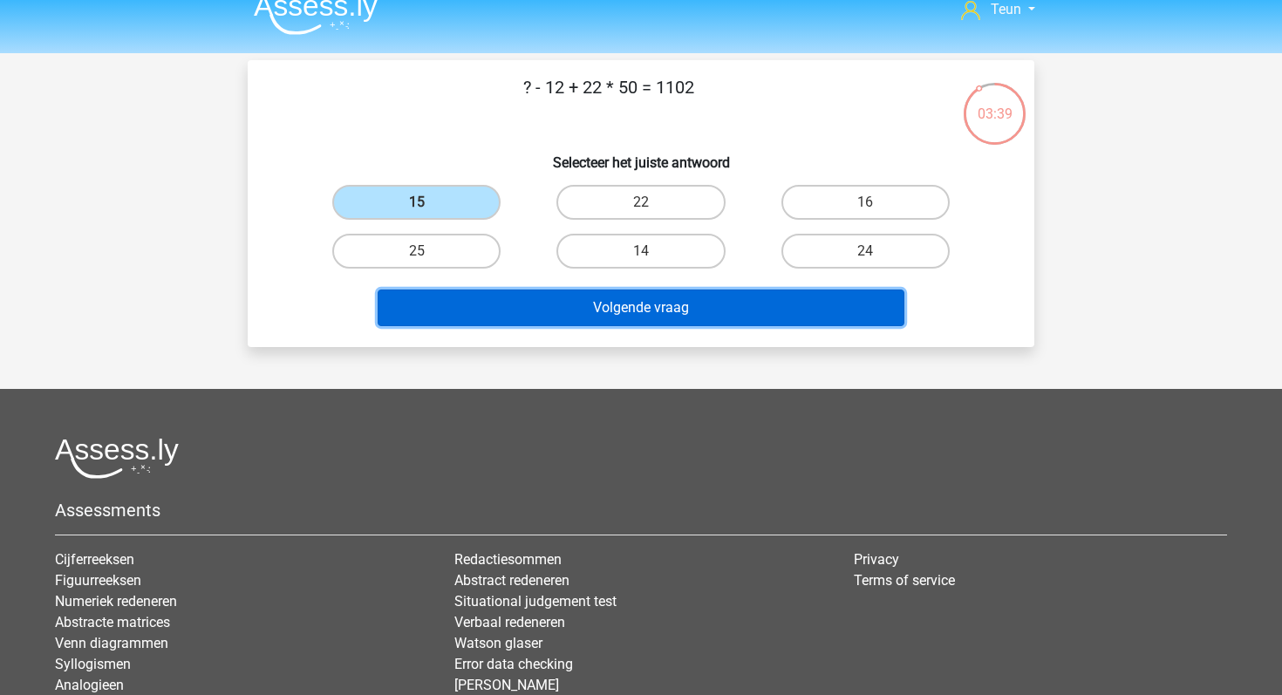
click at [553, 292] on button "Volgende vraag" at bounding box center [642, 307] width 528 height 37
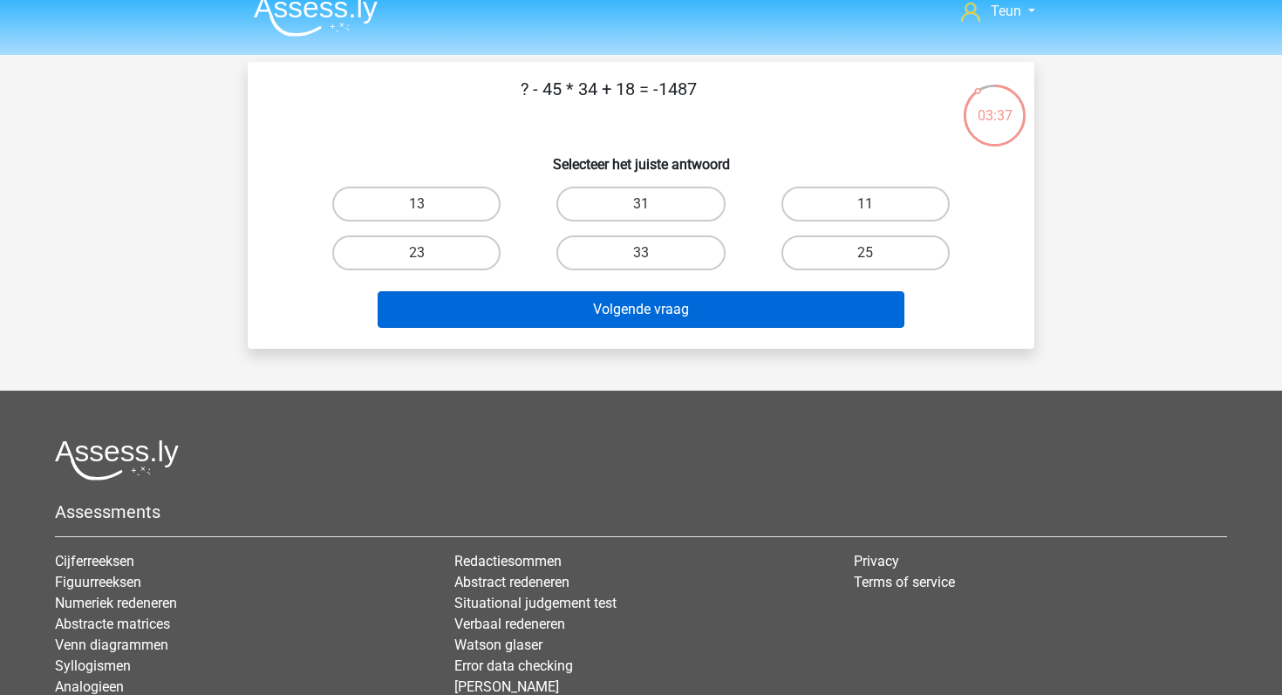
scroll to position [2, 0]
